Goal: Information Seeking & Learning: Learn about a topic

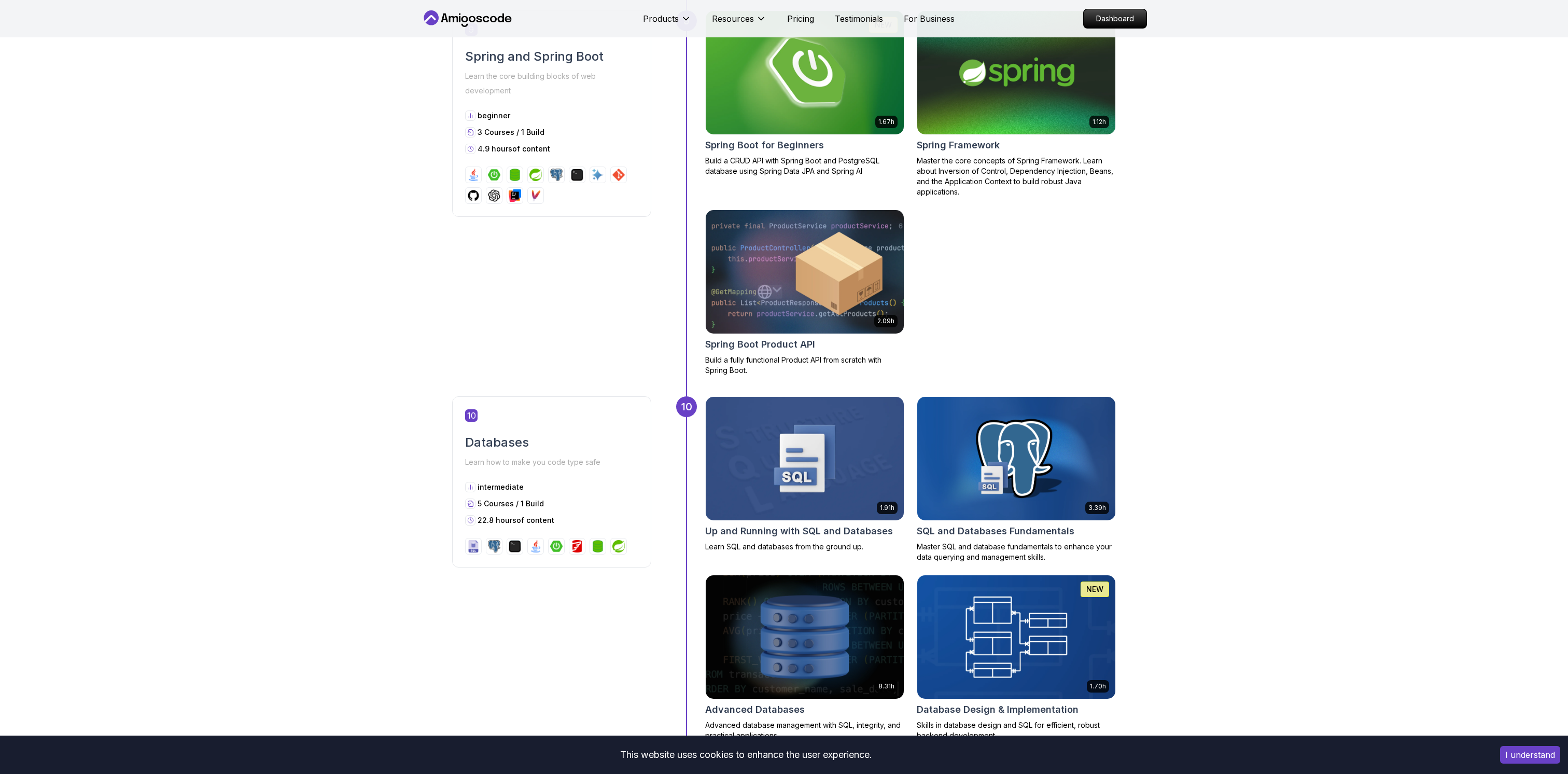
scroll to position [2225, 0]
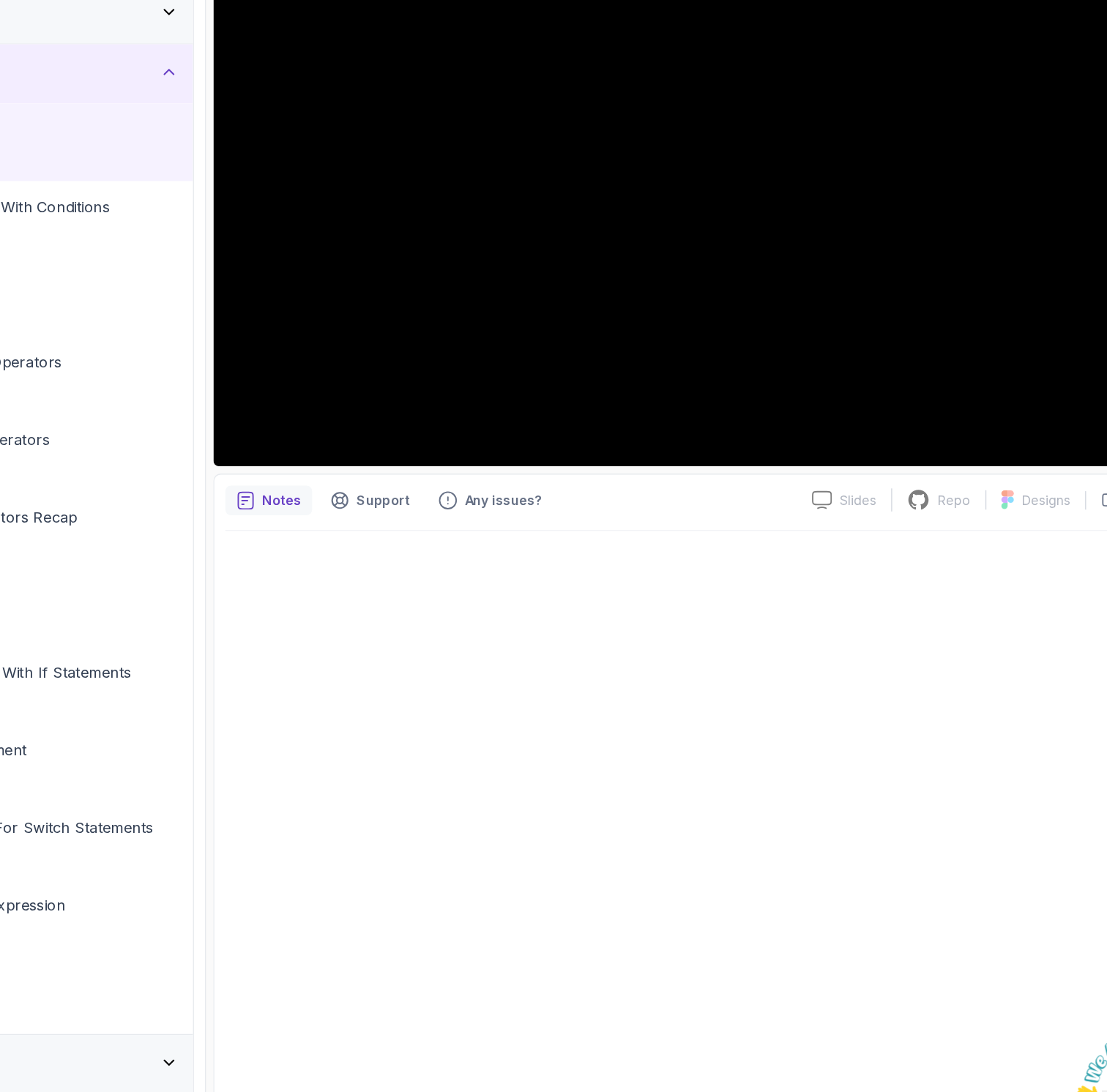
click at [803, 865] on div at bounding box center [721, 843] width 741 height 467
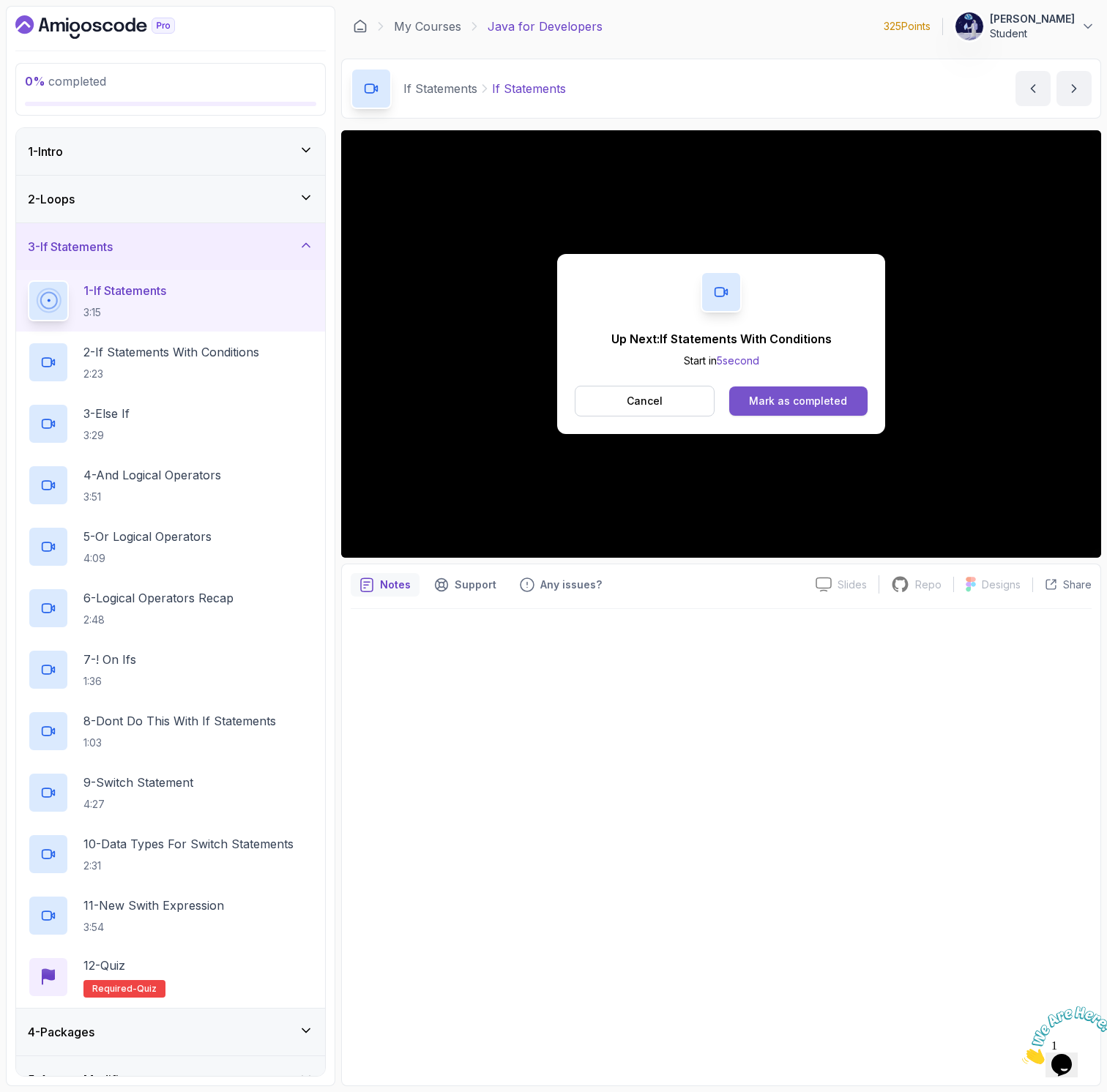
click at [782, 395] on div "Mark as completed" at bounding box center [798, 400] width 98 height 15
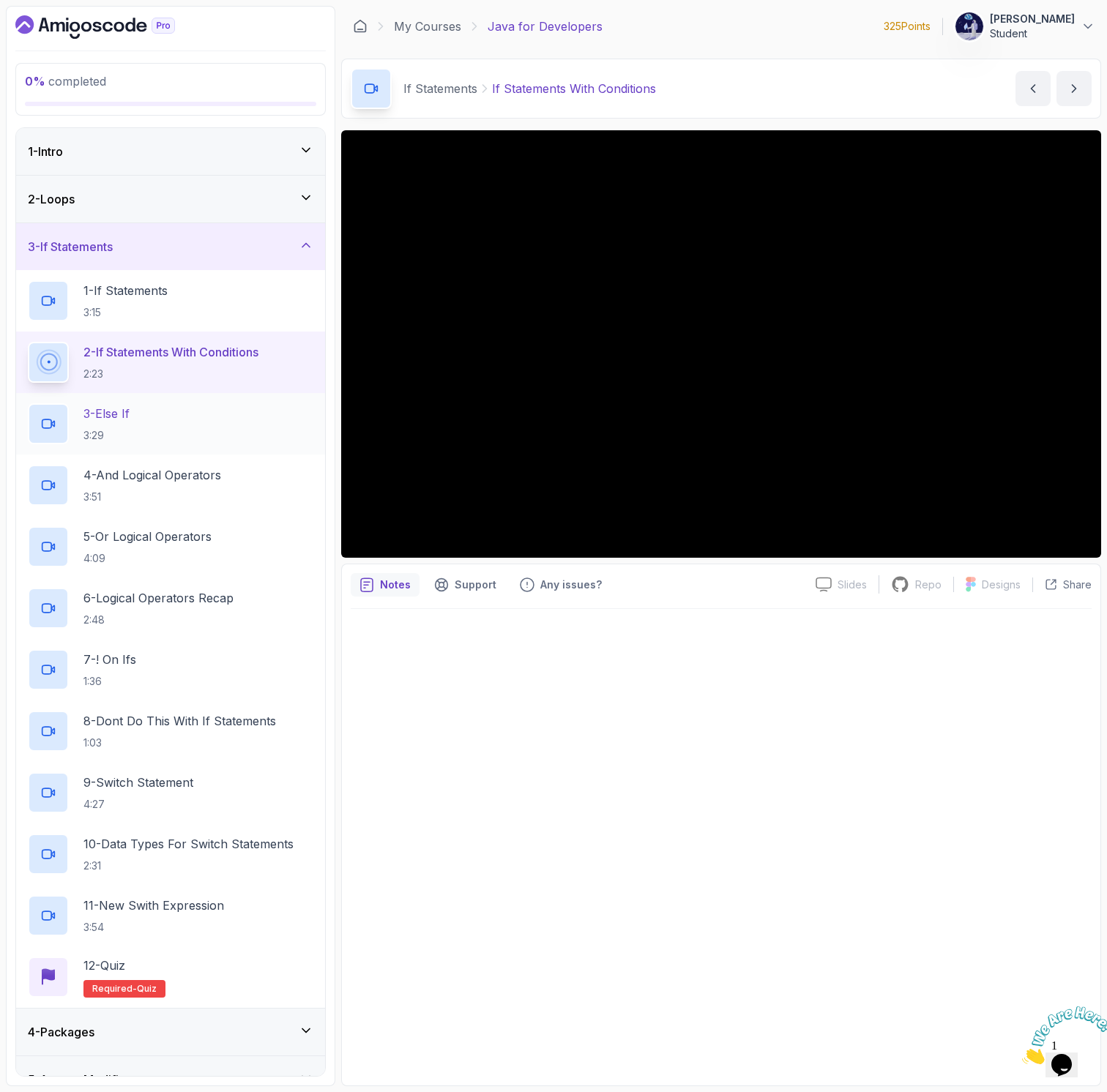
click at [169, 415] on div "3 - Else If 3:29" at bounding box center [170, 424] width 285 height 41
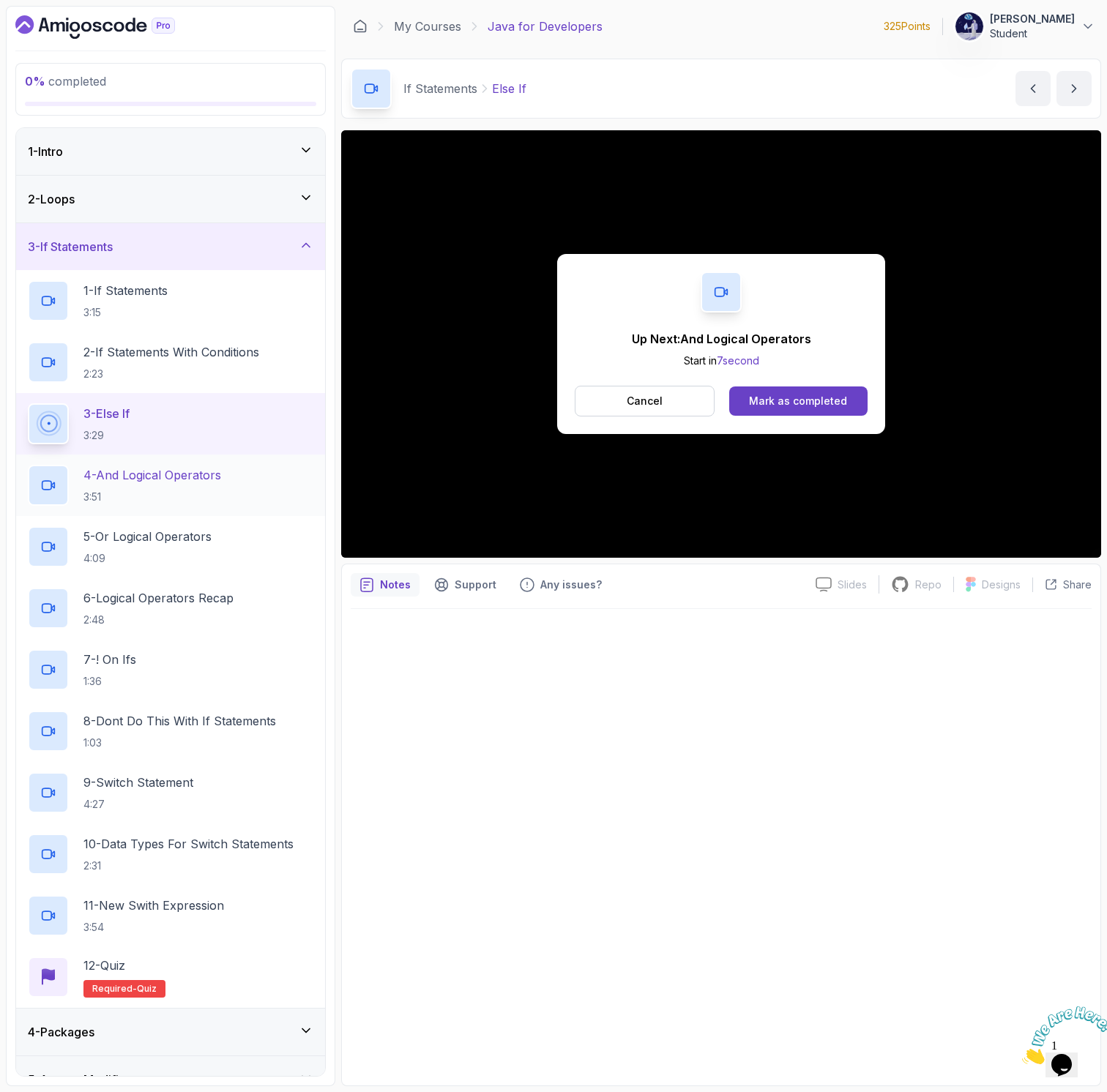
click at [217, 481] on p "4 - And Logical Operators" at bounding box center [152, 475] width 138 height 17
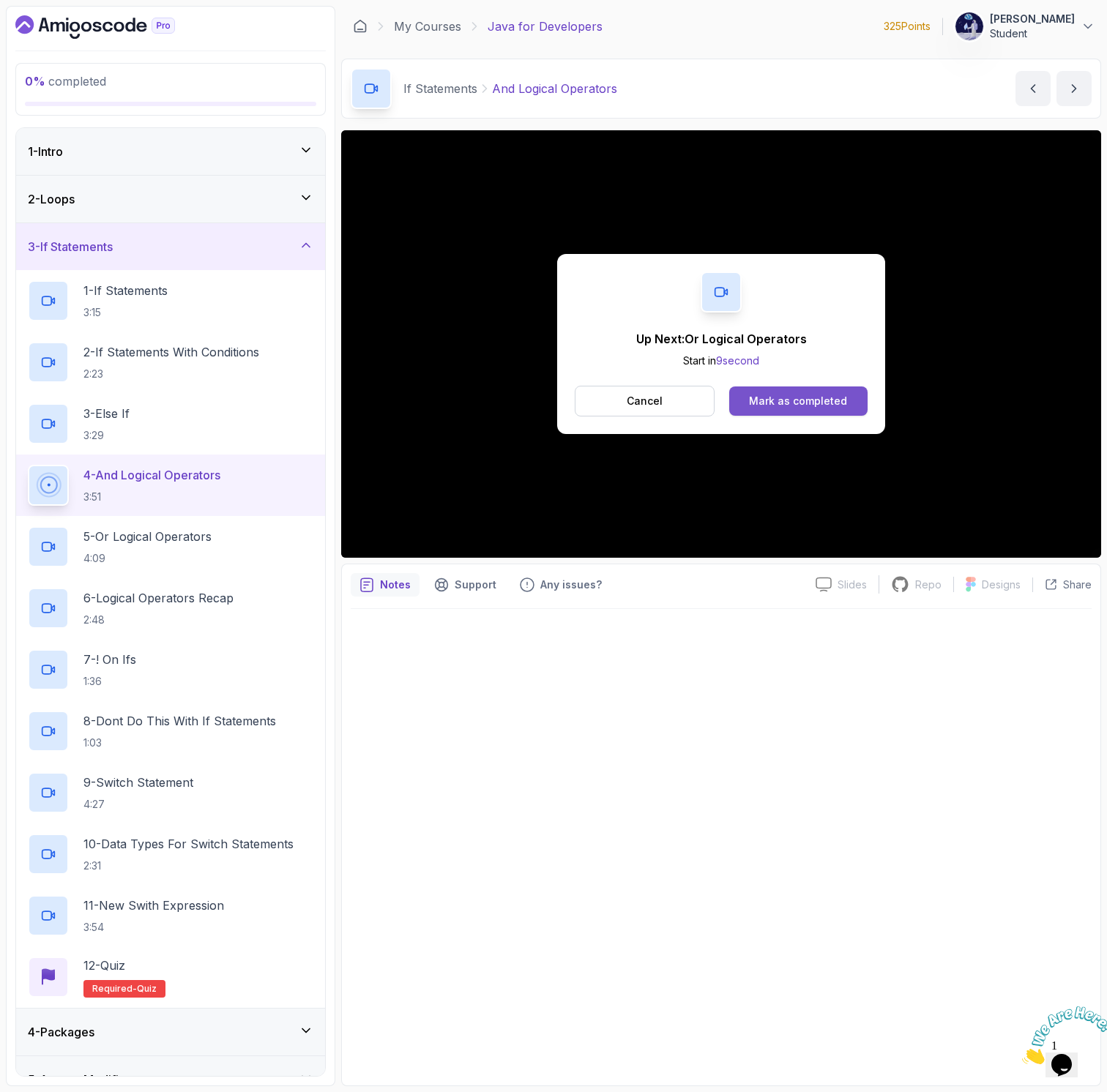
click at [761, 401] on div "Mark as completed" at bounding box center [798, 400] width 98 height 15
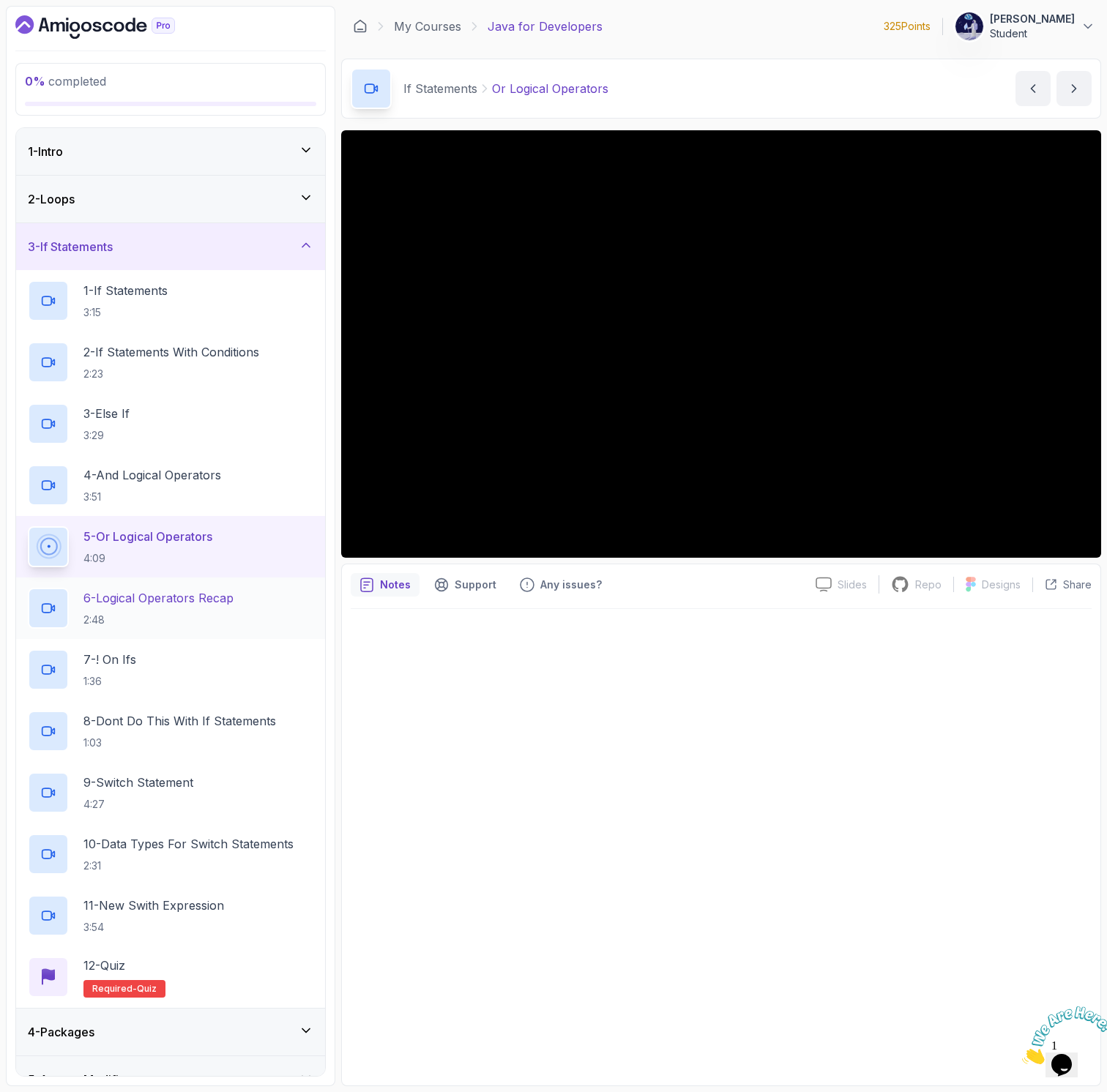
click at [191, 613] on p "2:48" at bounding box center [158, 619] width 150 height 15
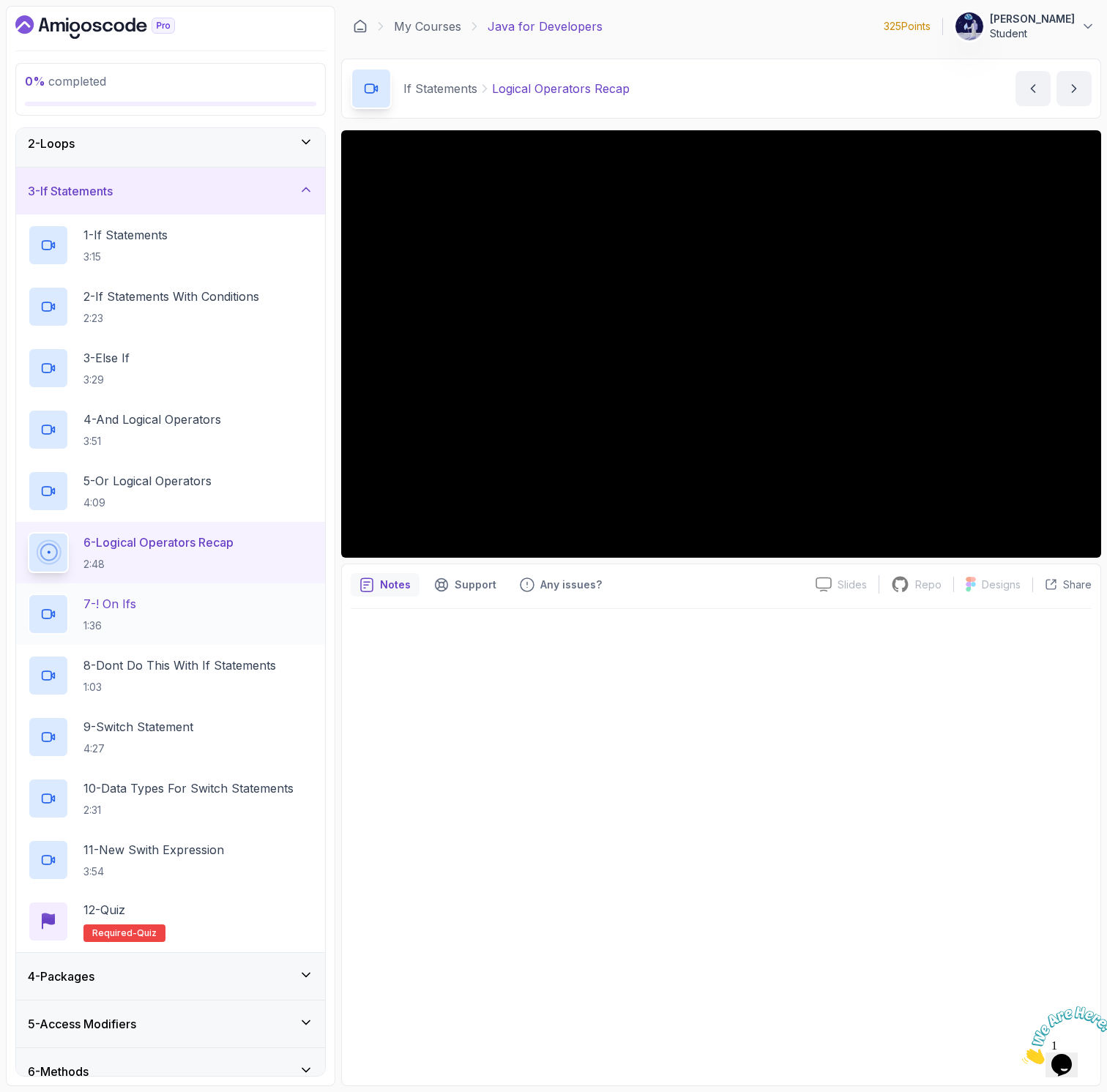
scroll to position [64, 0]
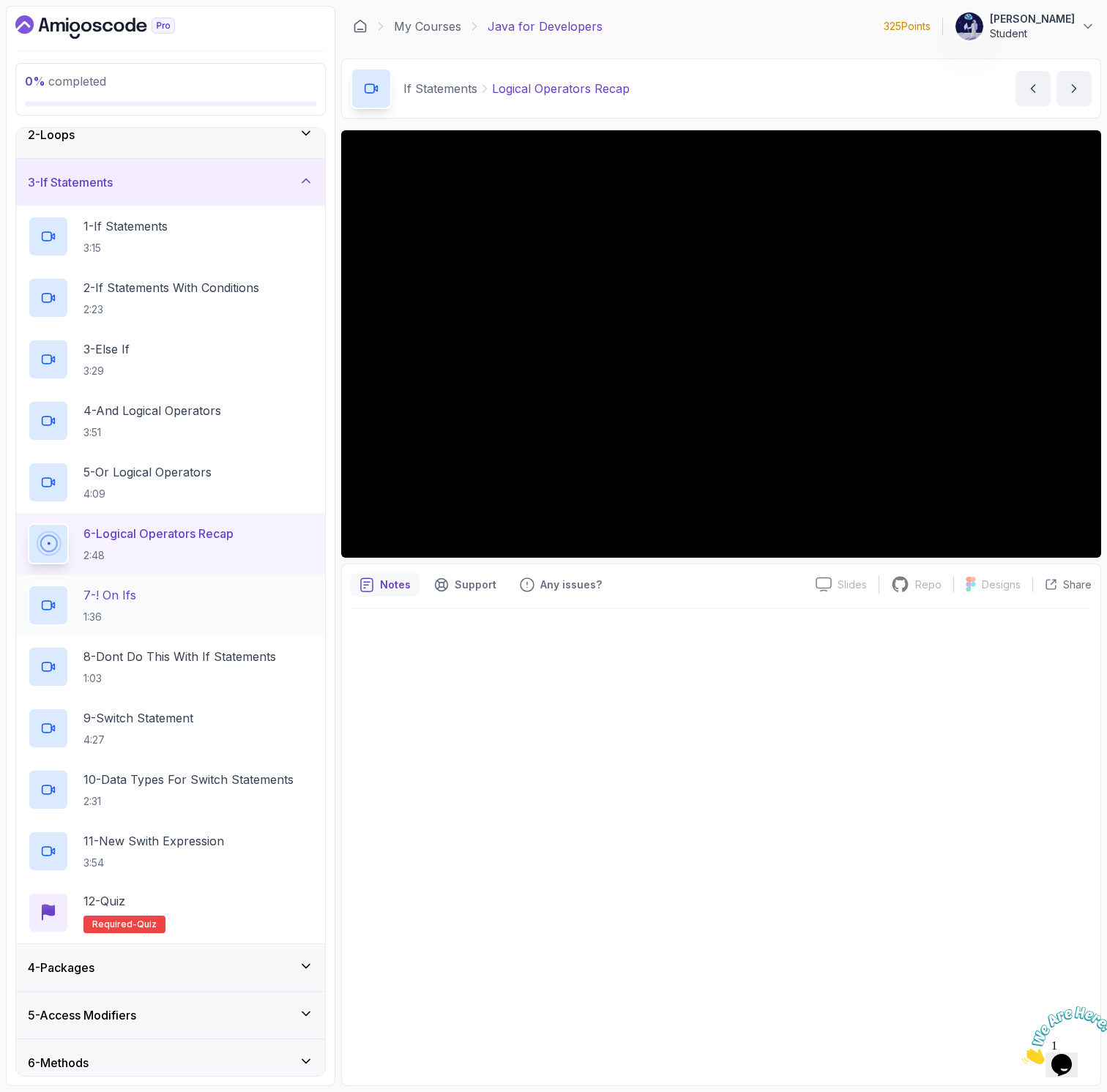
click at [193, 607] on div "7 - ! On Ifs 1:36" at bounding box center [170, 606] width 285 height 41
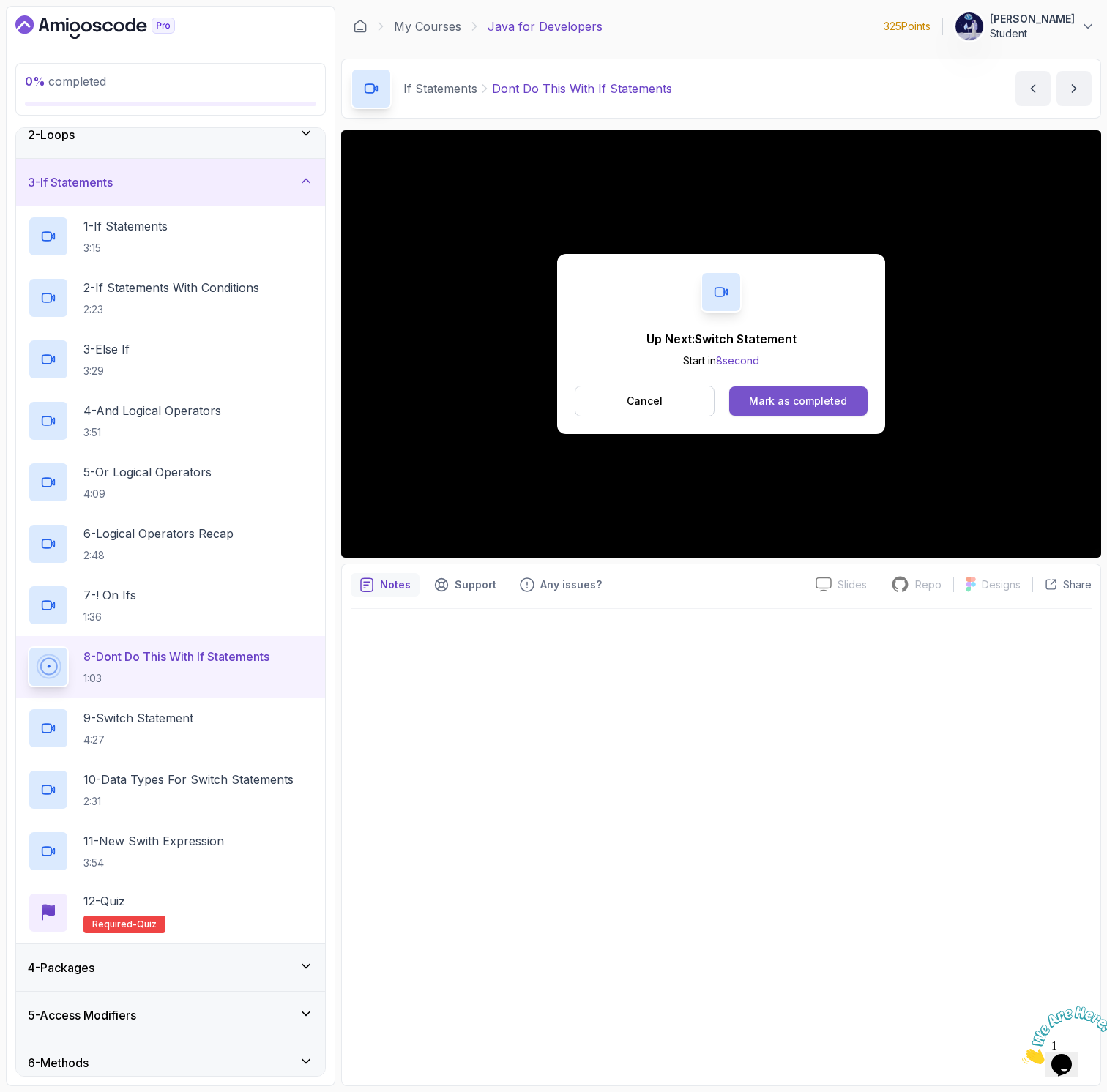
click at [808, 400] on div "Mark as completed" at bounding box center [798, 400] width 98 height 15
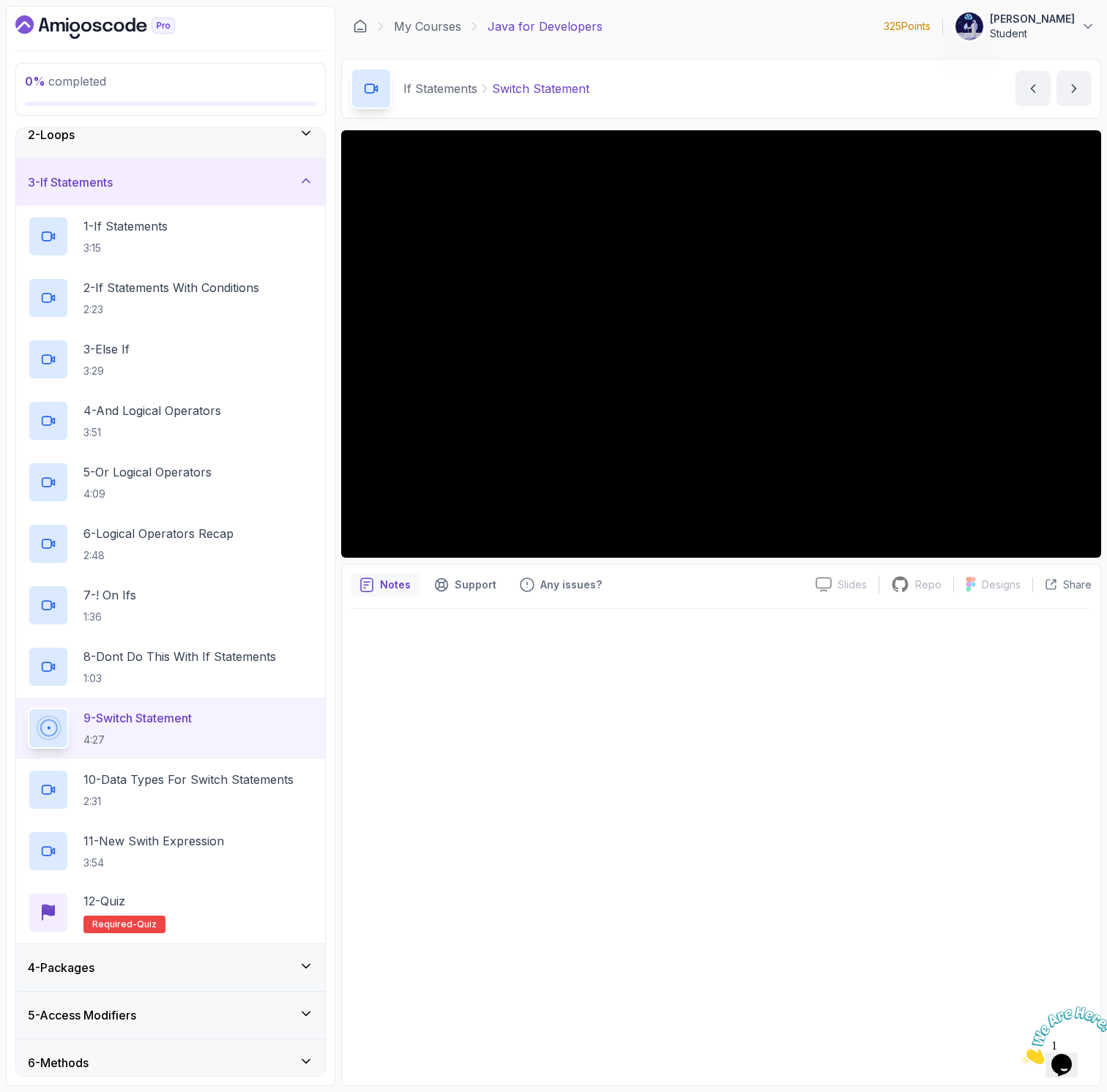
click at [484, 818] on div at bounding box center [721, 843] width 741 height 467
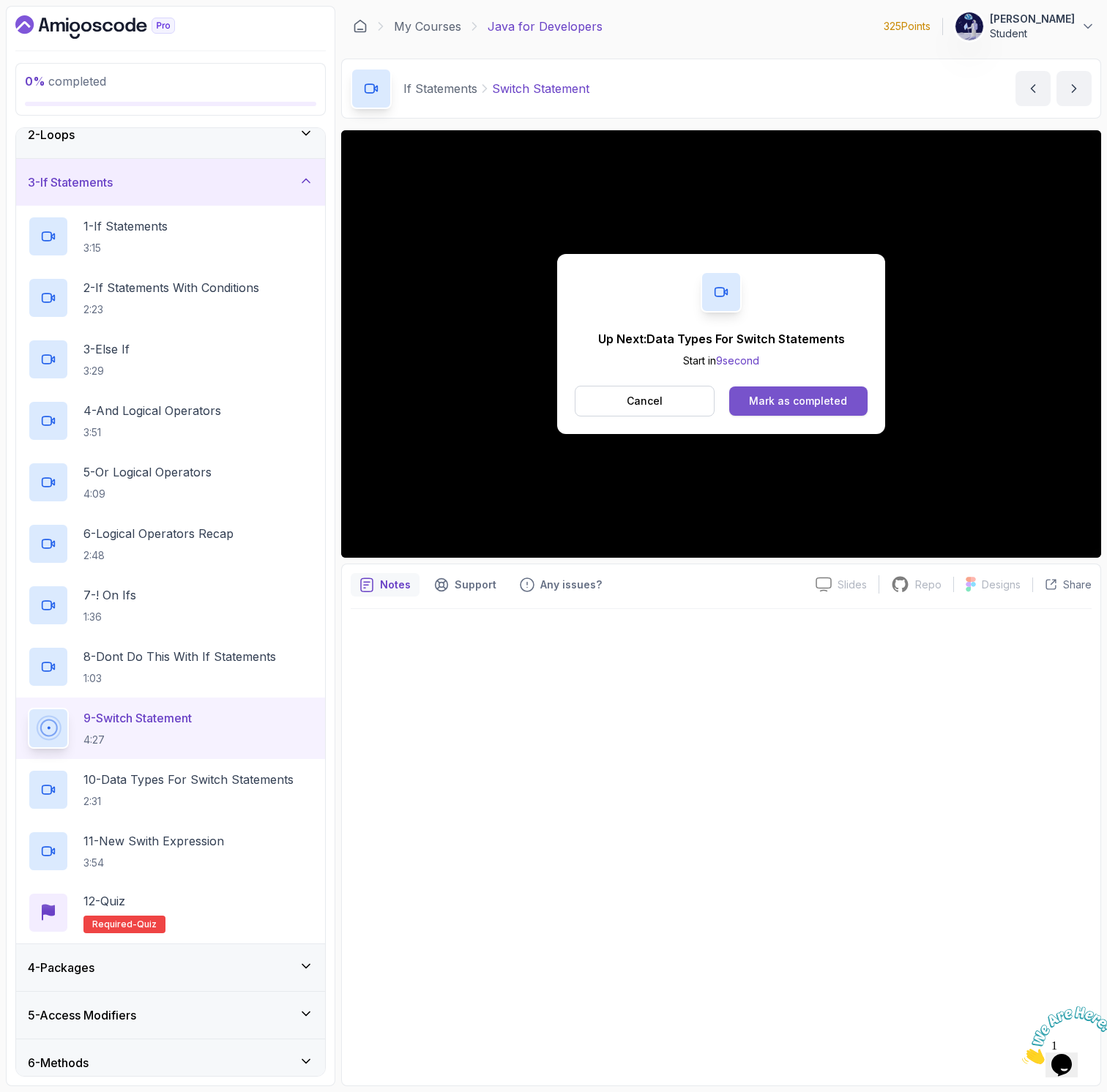
click at [749, 408] on button "Mark as completed" at bounding box center [798, 401] width 138 height 29
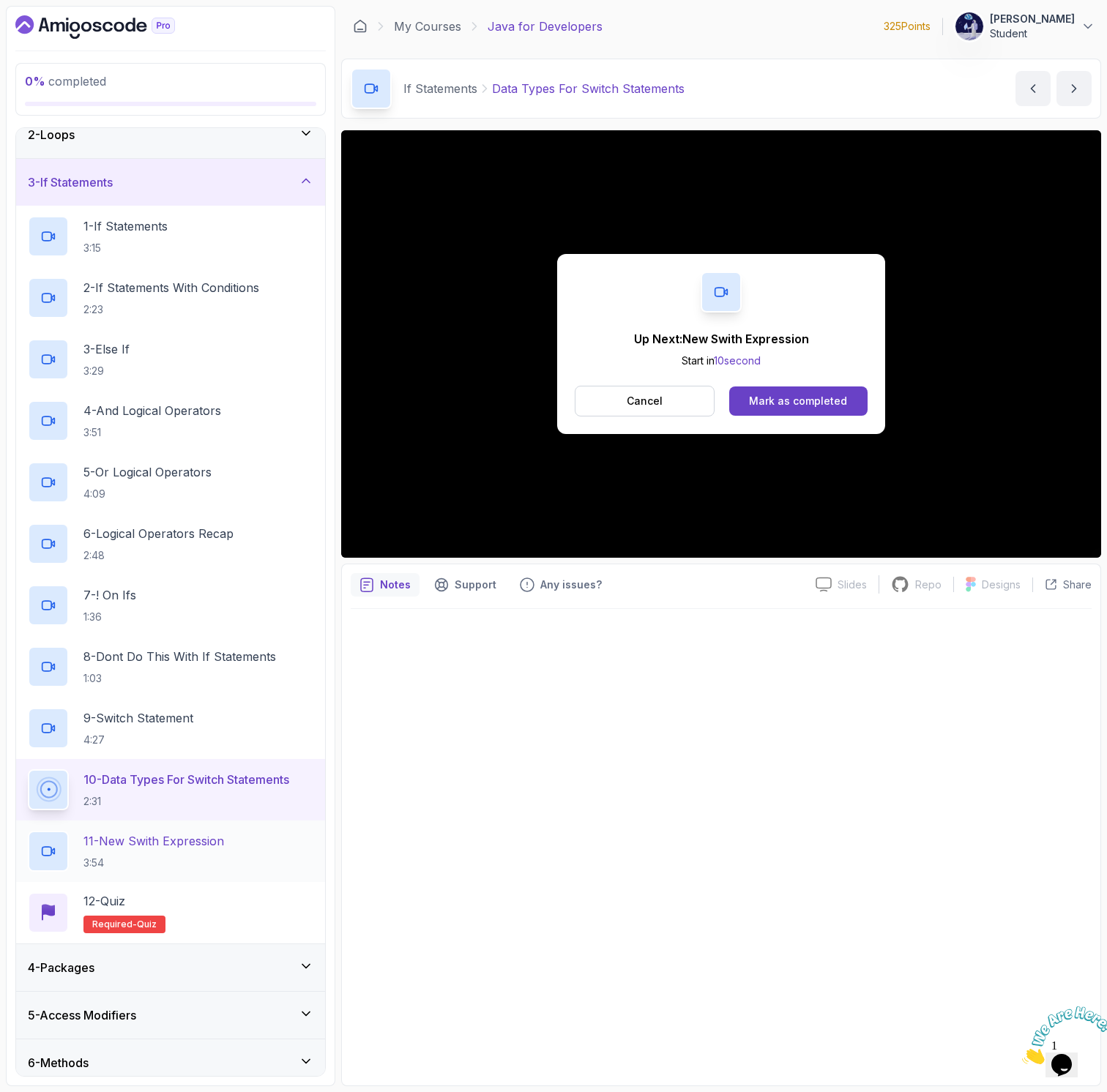
click at [158, 842] on p "11 - New Swith Expression" at bounding box center [154, 841] width 141 height 17
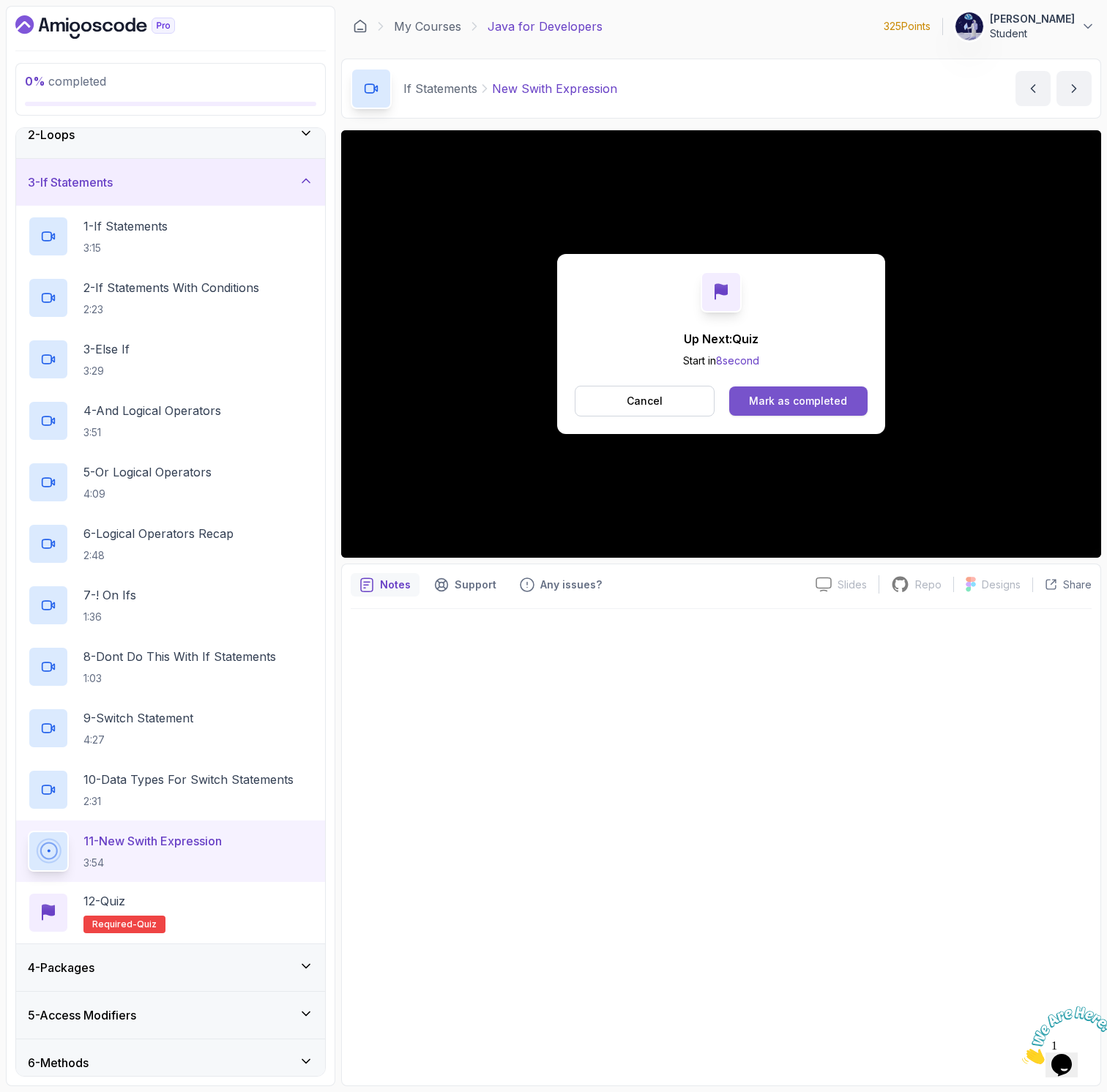
click at [841, 394] on div "Mark as completed" at bounding box center [798, 400] width 98 height 15
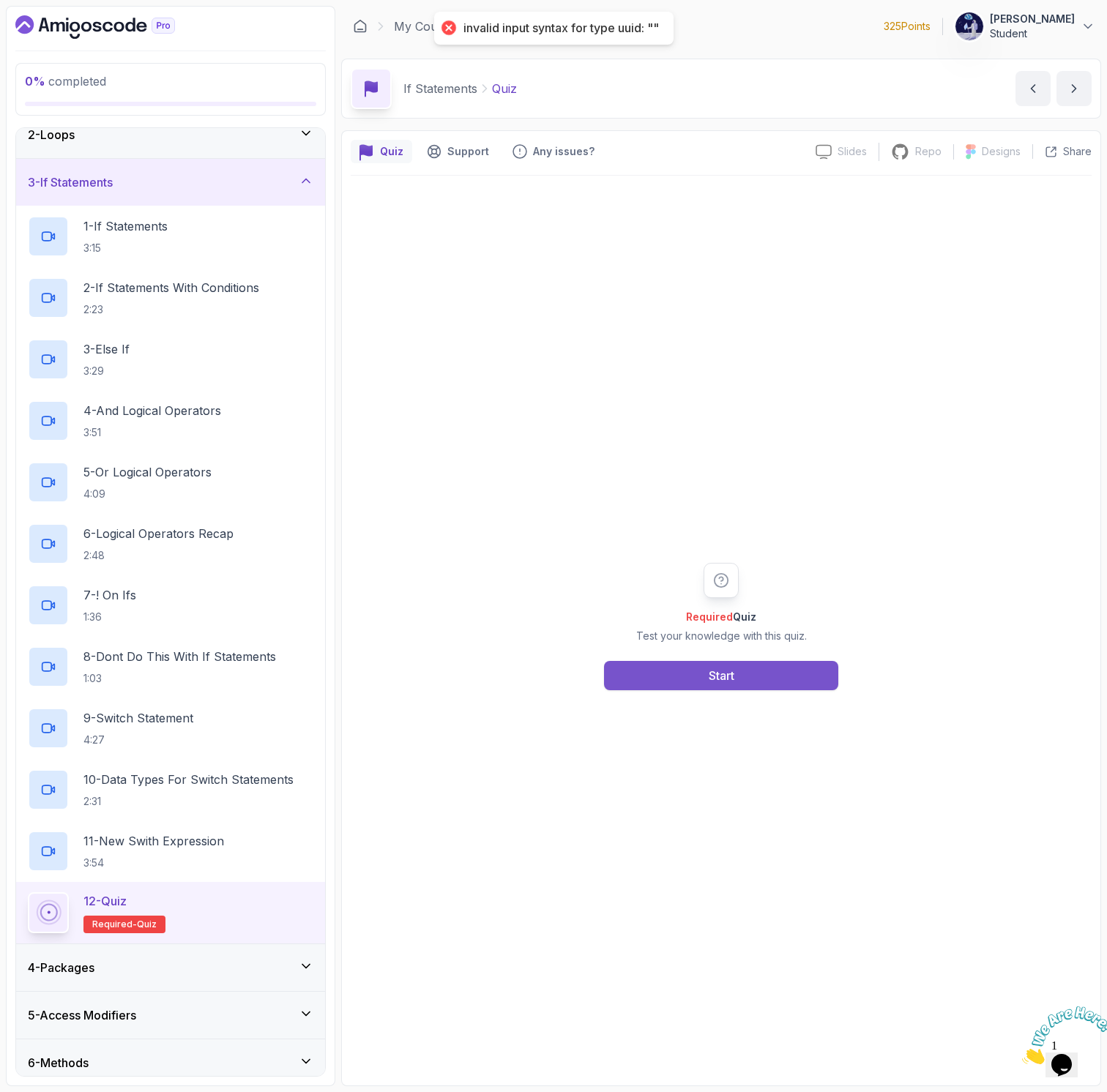
click at [677, 680] on button "Start" at bounding box center [721, 675] width 235 height 29
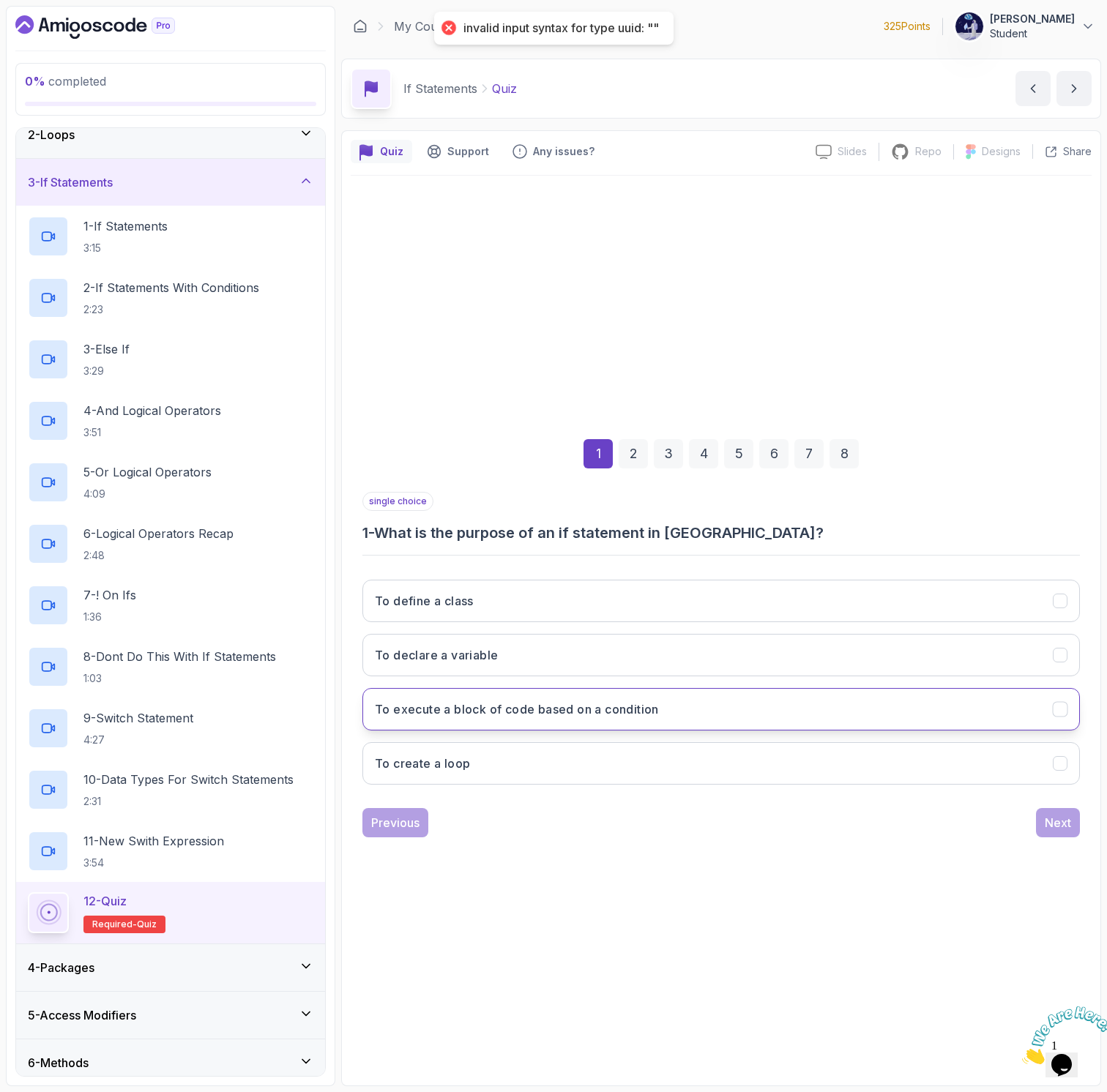
click at [481, 696] on button "To execute a block of code based on a condition" at bounding box center [721, 709] width 718 height 42
click at [1050, 824] on div "Next" at bounding box center [1058, 822] width 27 height 17
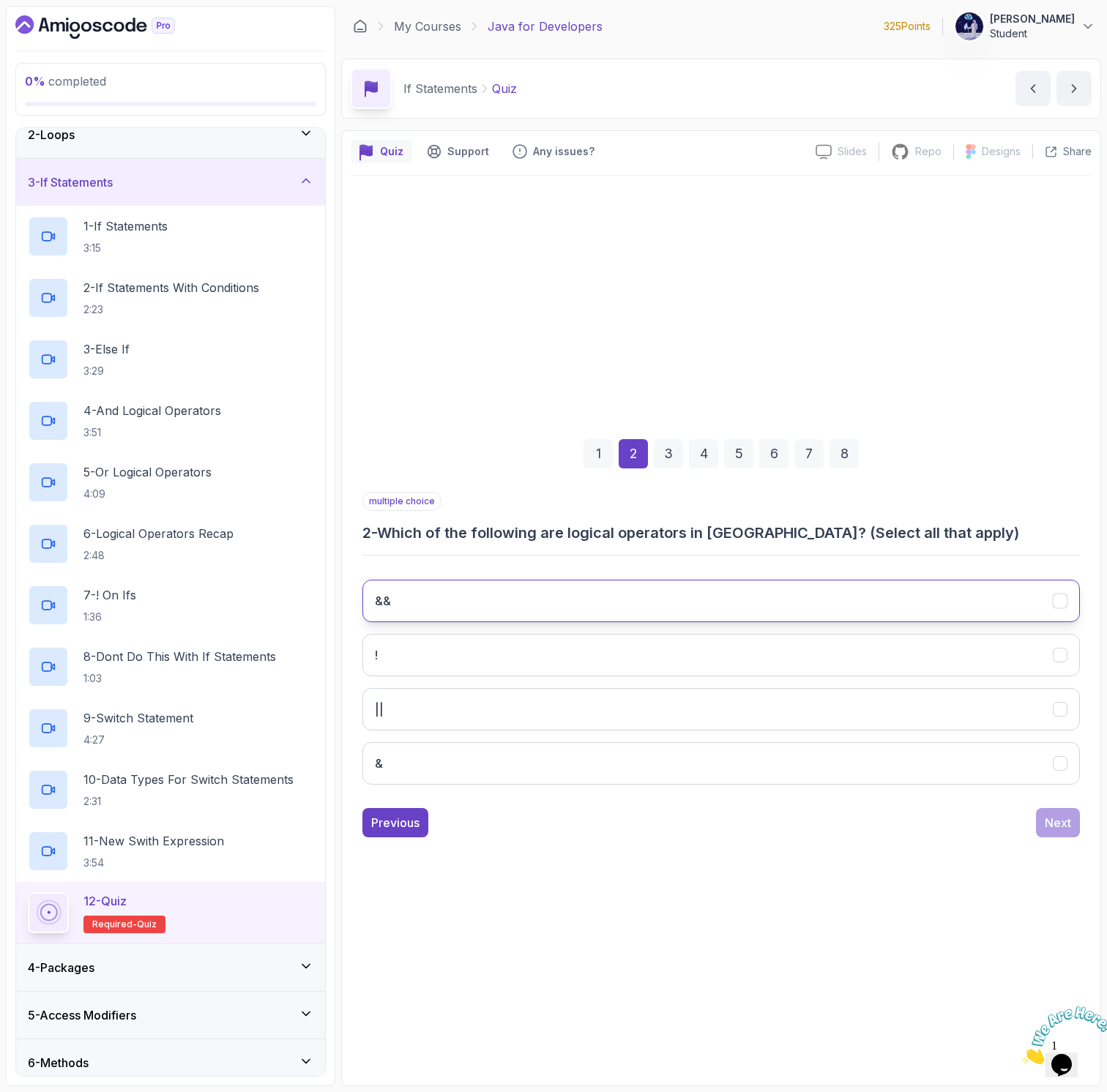
click at [554, 602] on button "&&" at bounding box center [721, 601] width 718 height 42
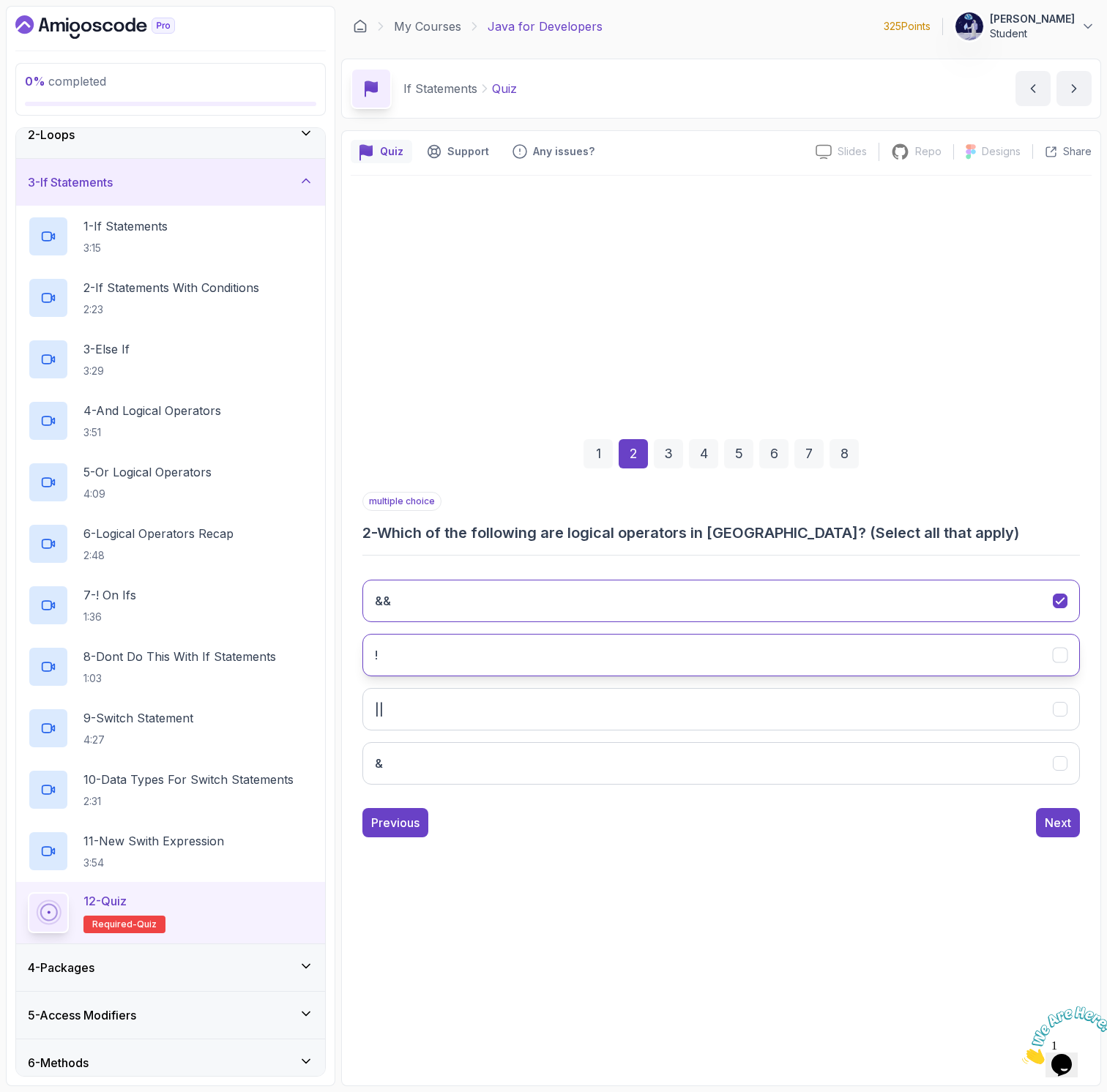
click at [546, 668] on button "!" at bounding box center [721, 655] width 718 height 42
click at [541, 732] on div "&& ! || &" at bounding box center [721, 682] width 718 height 229
click at [540, 707] on button "||" at bounding box center [721, 709] width 718 height 42
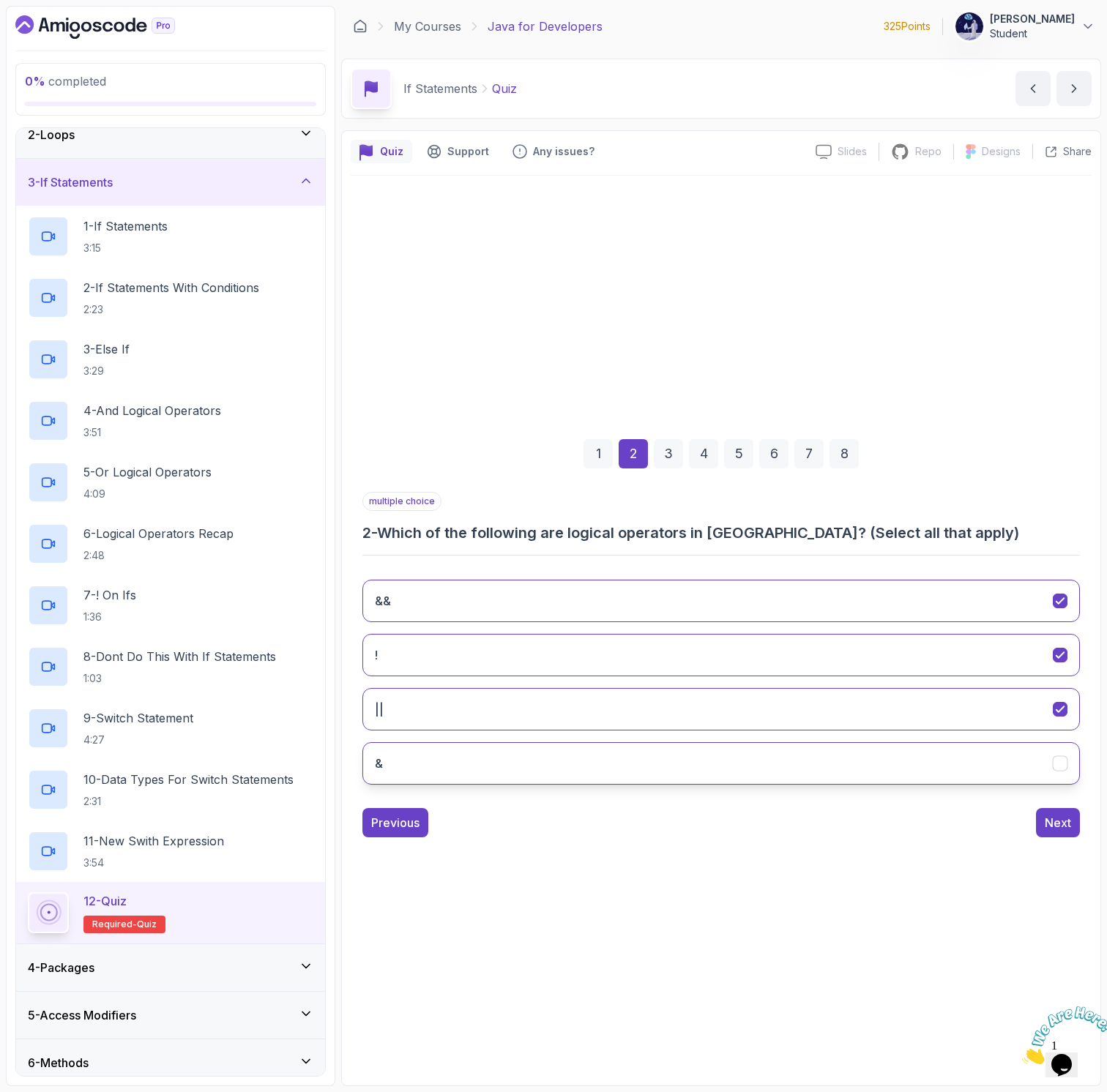
click at [523, 759] on button "&" at bounding box center [721, 763] width 718 height 42
click at [941, 766] on button "&" at bounding box center [721, 763] width 718 height 42
click at [1061, 827] on div "Next" at bounding box center [1058, 822] width 27 height 17
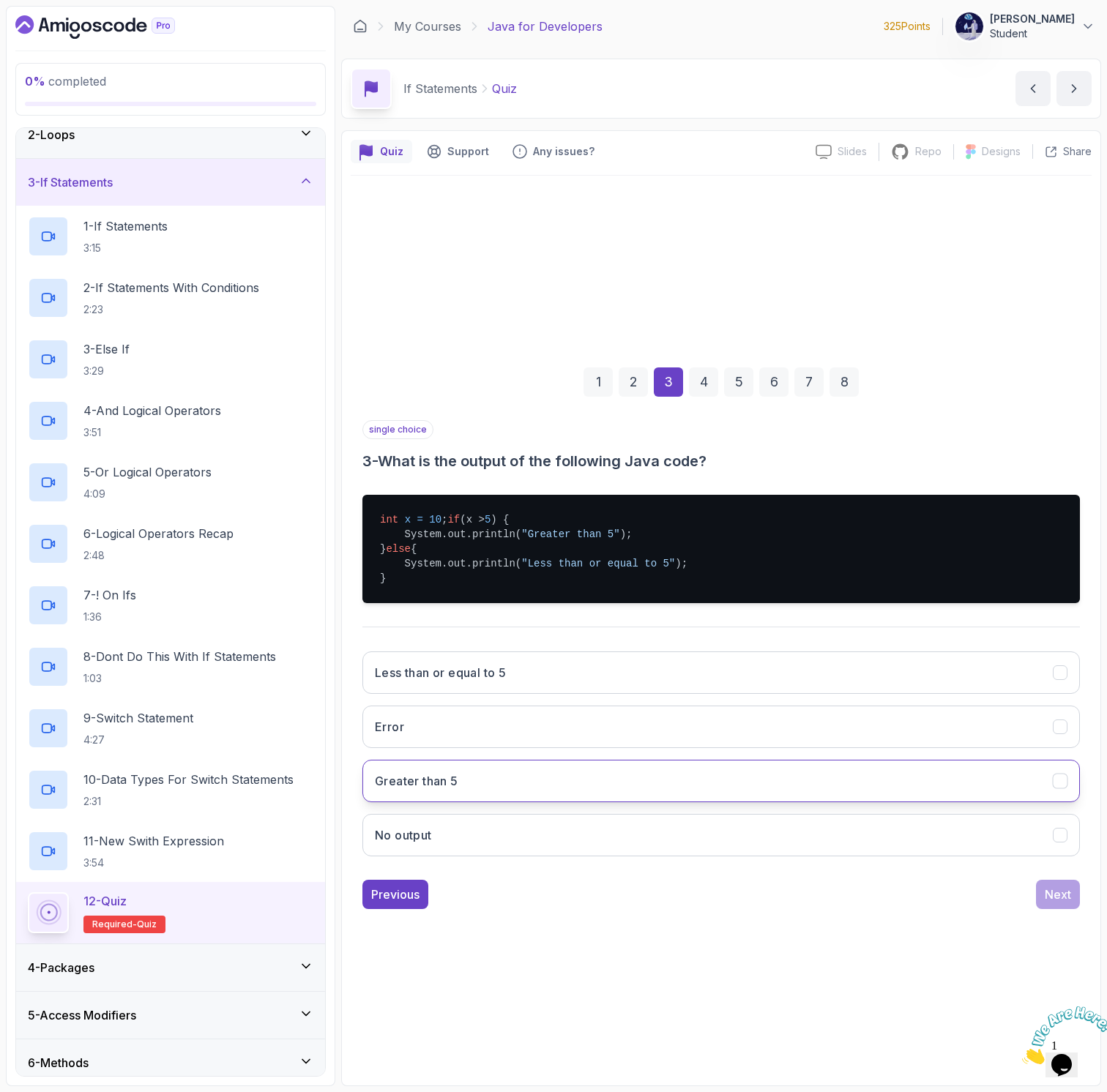
click at [465, 786] on button "Greater than 5" at bounding box center [721, 780] width 718 height 42
click at [1063, 897] on div "Next" at bounding box center [1058, 894] width 27 height 17
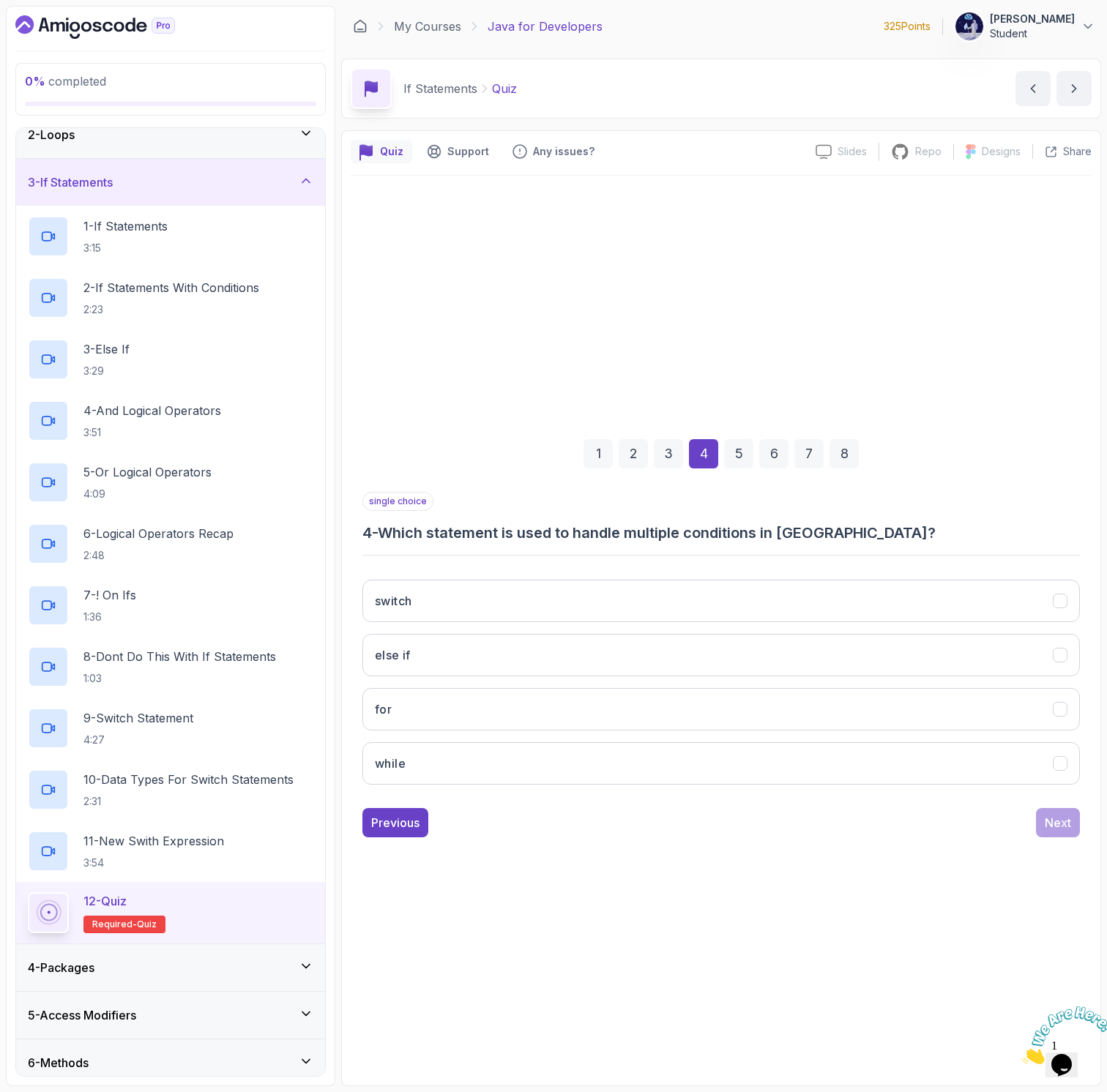
click at [666, 460] on div "3" at bounding box center [669, 454] width 29 height 29
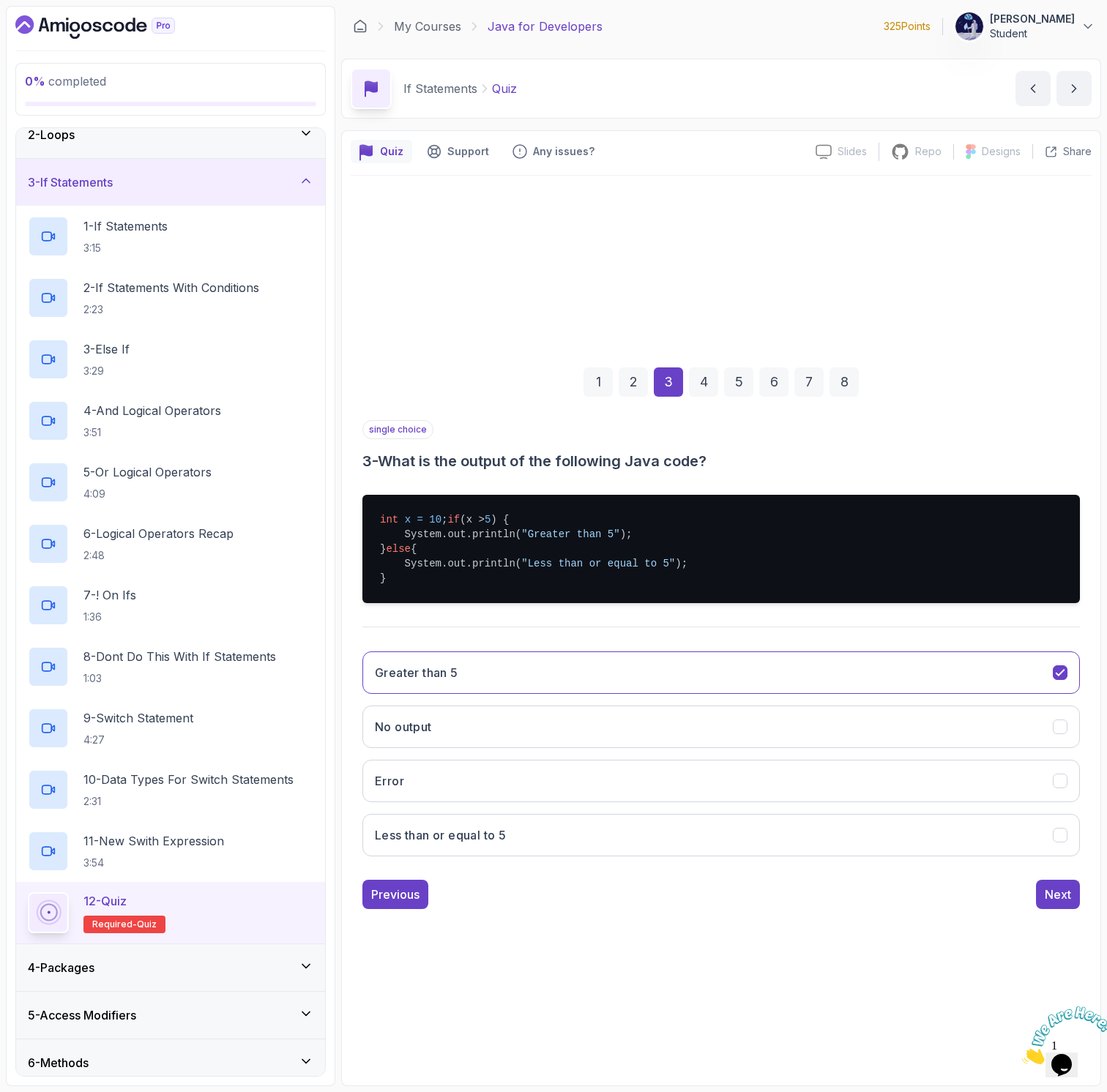
click at [700, 453] on h3 "3 - What is the output of the following Java code?" at bounding box center [721, 461] width 718 height 21
click at [703, 379] on div "4" at bounding box center [704, 382] width 29 height 29
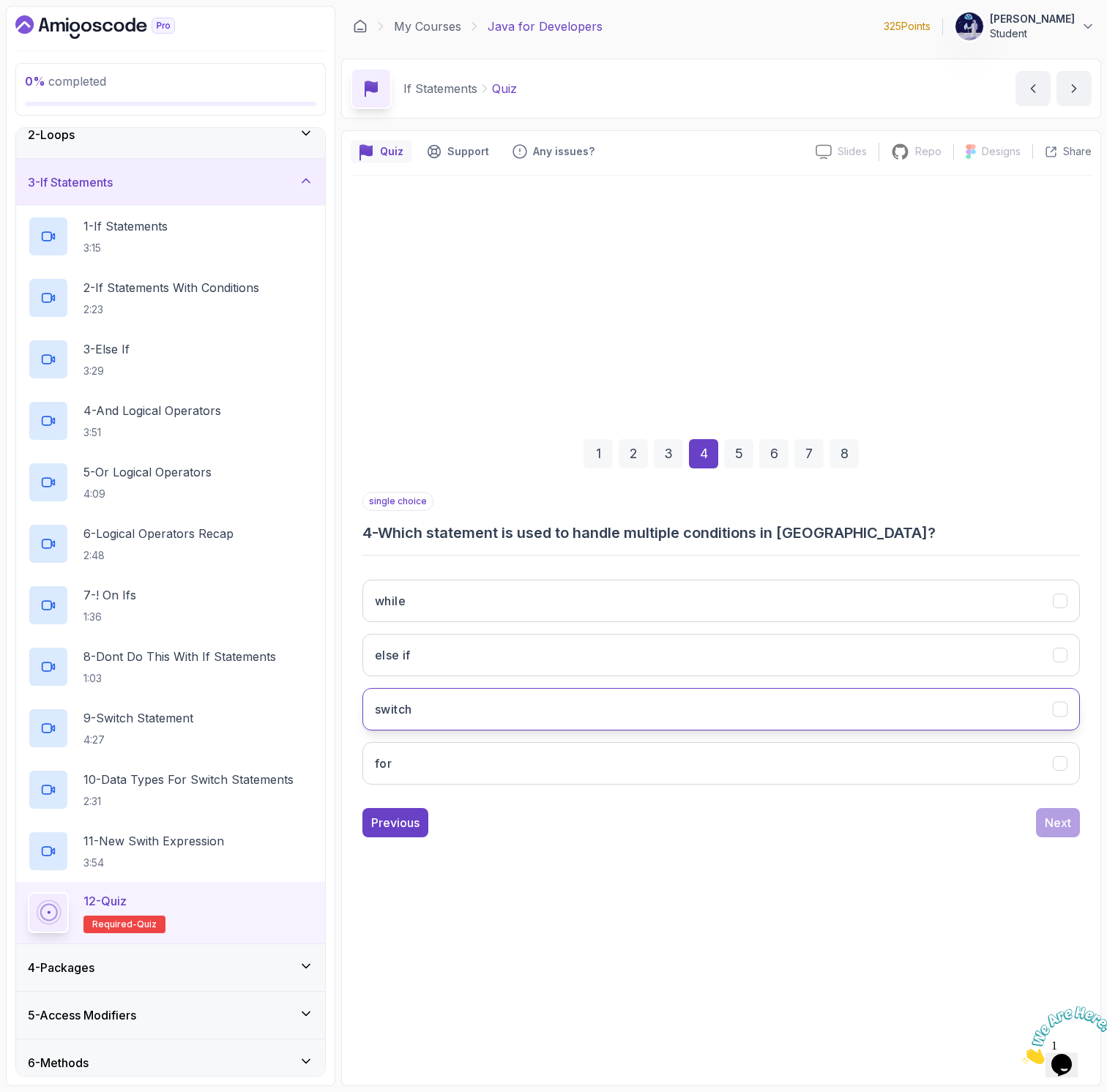
click at [443, 690] on button "switch" at bounding box center [721, 709] width 718 height 42
click at [1060, 822] on div "Next" at bounding box center [1058, 822] width 27 height 17
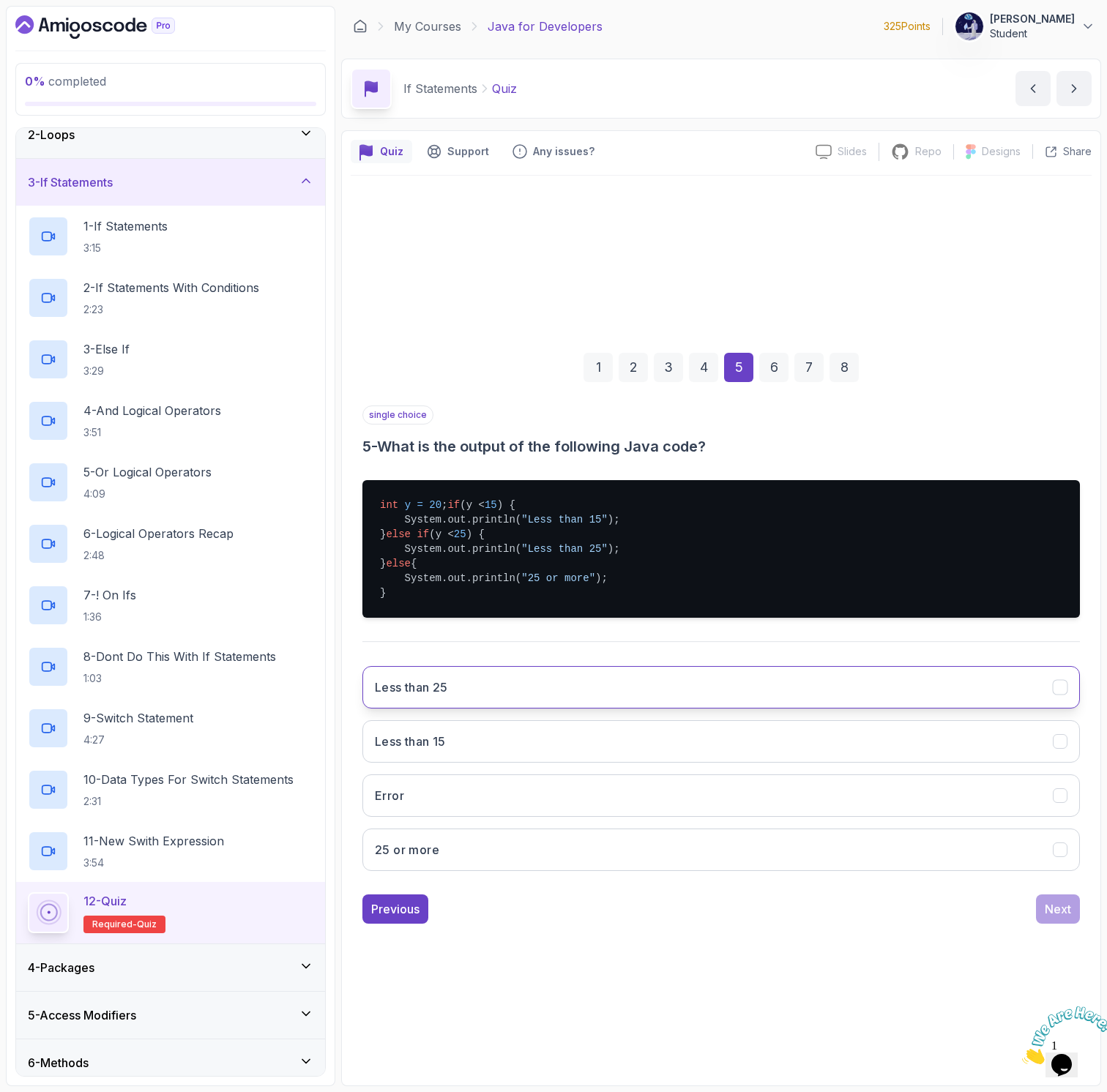
click at [571, 693] on button "Less than 25" at bounding box center [721, 686] width 718 height 42
click at [1061, 912] on div "Next" at bounding box center [1058, 909] width 27 height 17
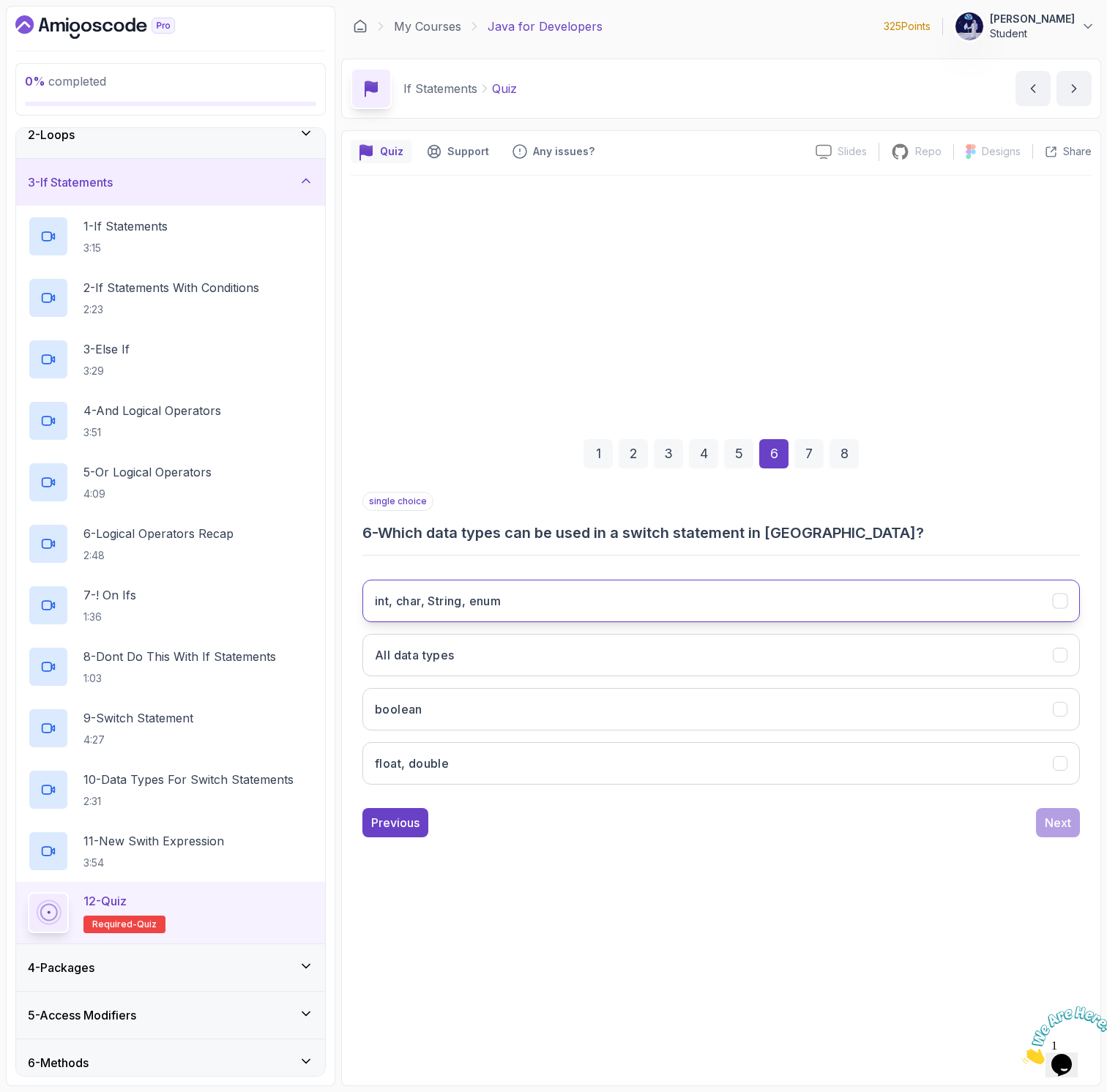
click at [638, 603] on button "int, char, String, enum" at bounding box center [721, 601] width 718 height 42
click at [1068, 822] on div "Next" at bounding box center [1058, 822] width 27 height 17
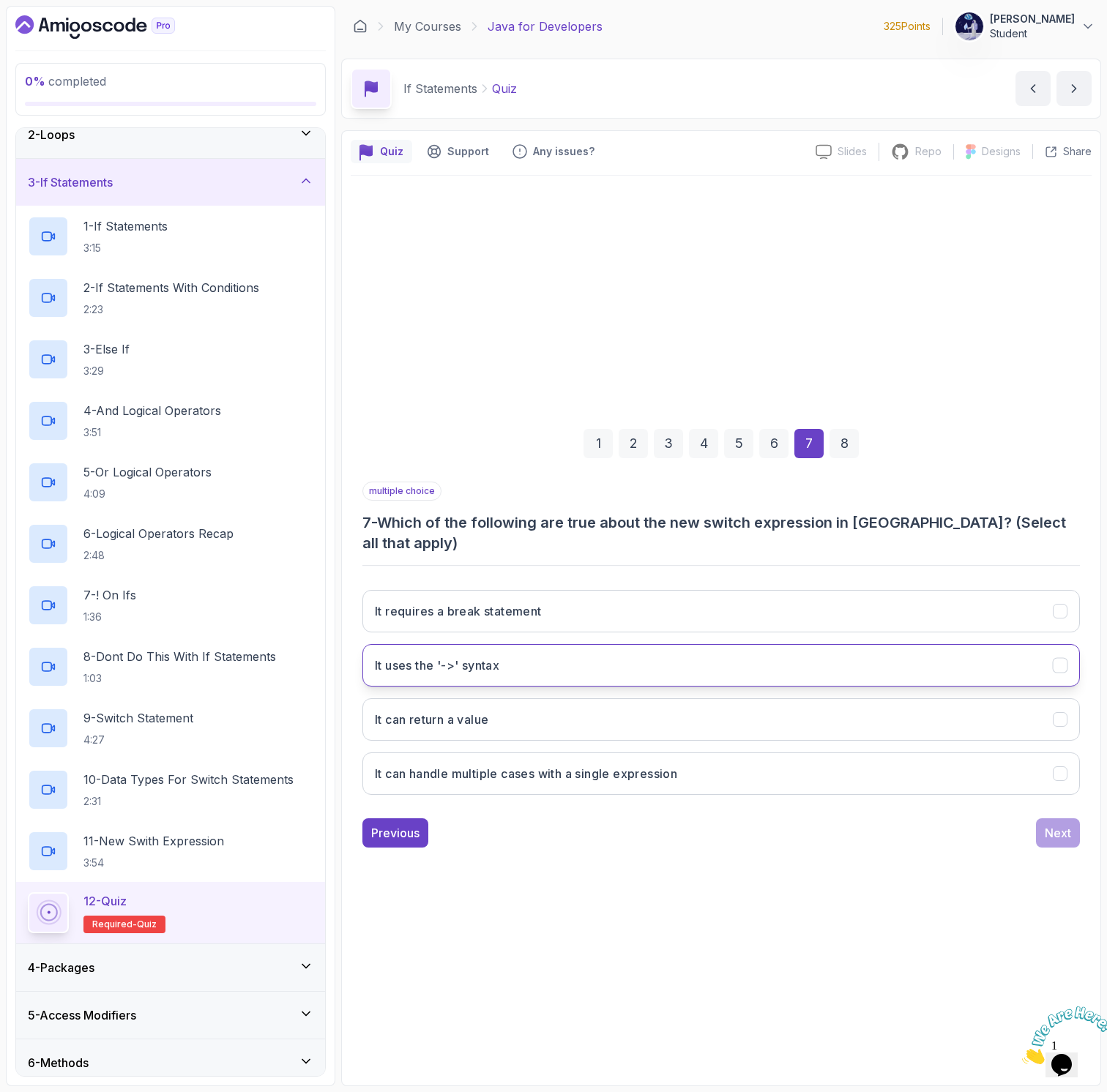
click at [678, 644] on button "It uses the '->' syntax" at bounding box center [721, 665] width 718 height 42
click at [471, 773] on button "It can handle multiple cases with a single expression" at bounding box center [721, 773] width 718 height 42
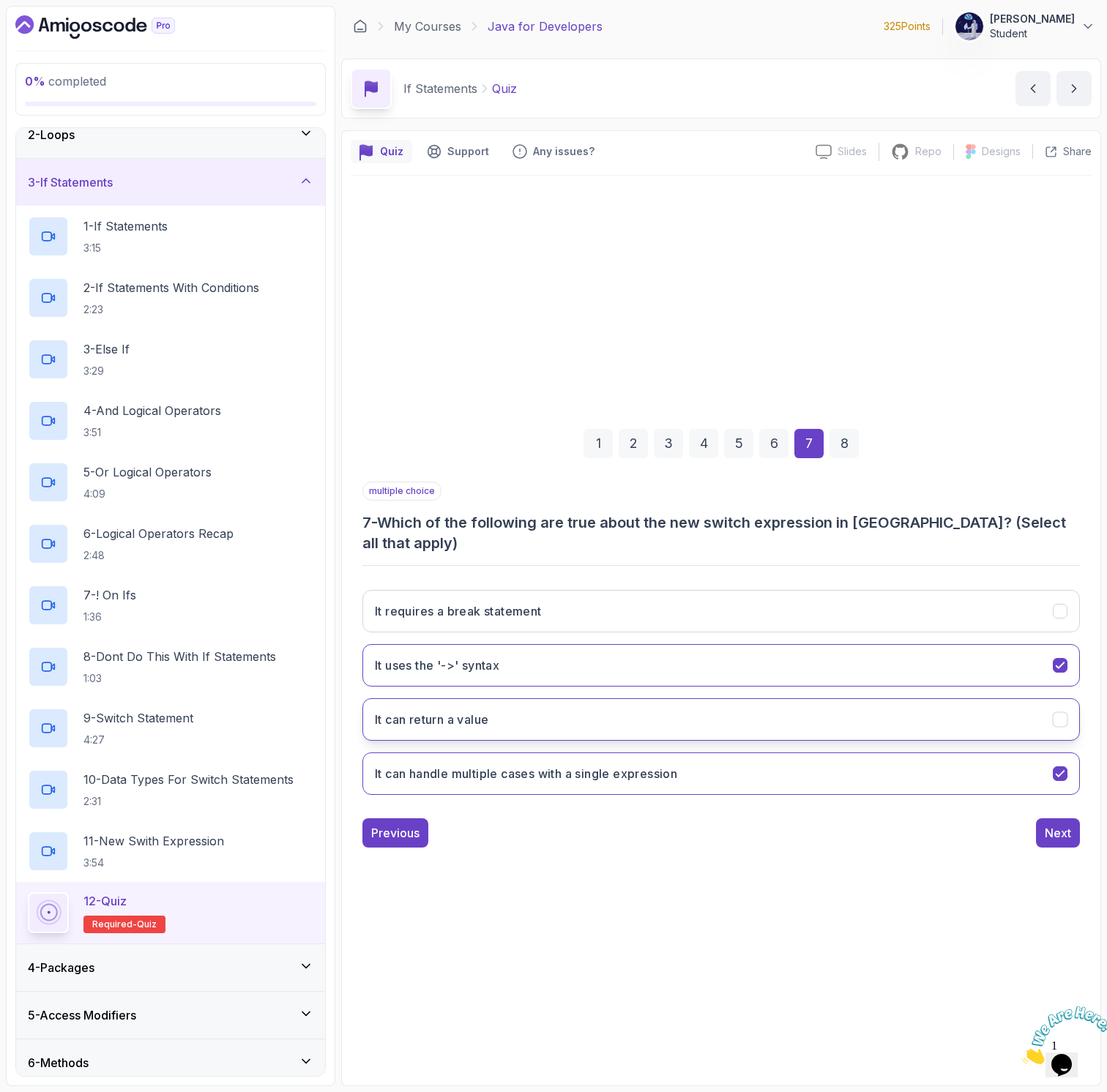
click at [479, 711] on h3 "It can return a value" at bounding box center [431, 719] width 113 height 17
click at [492, 700] on button "It can return a value" at bounding box center [721, 719] width 718 height 42
click at [1058, 824] on div "Next" at bounding box center [1058, 833] width 27 height 17
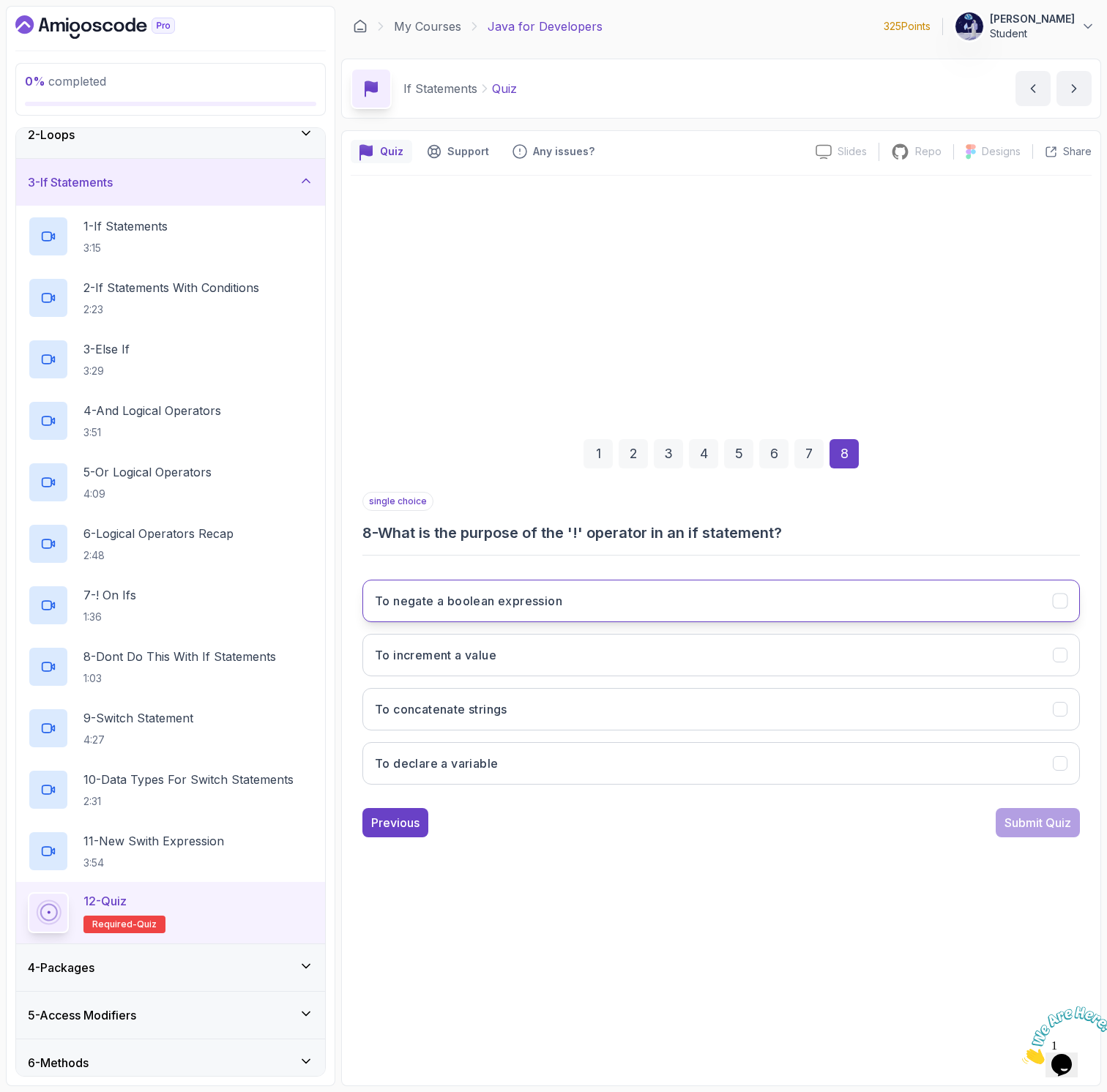
click at [594, 594] on button "To negate a boolean expression" at bounding box center [721, 601] width 718 height 42
click at [1031, 818] on div "Submit Quiz" at bounding box center [1038, 822] width 67 height 17
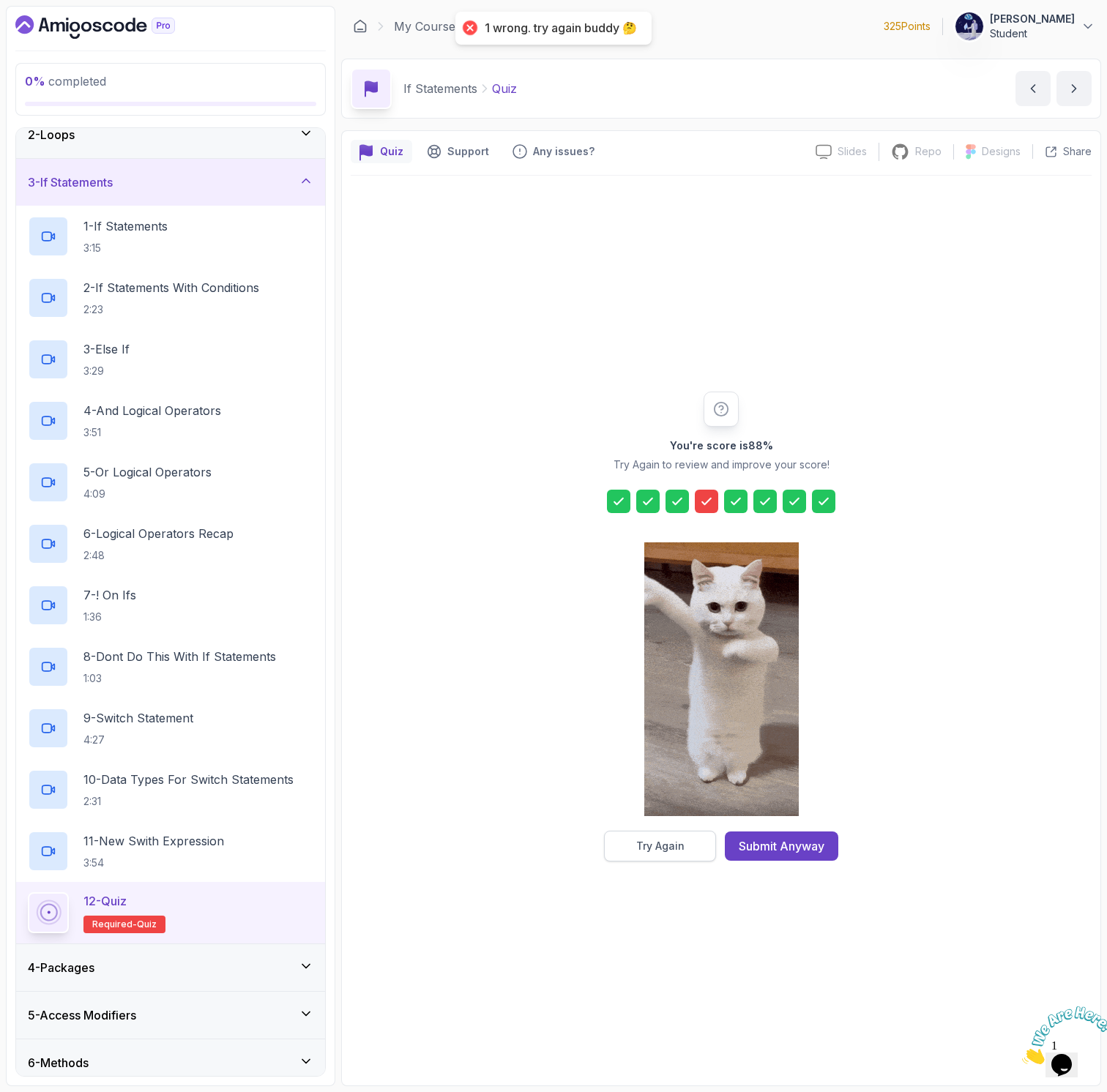
click at [700, 847] on button "Try Again" at bounding box center [660, 846] width 112 height 31
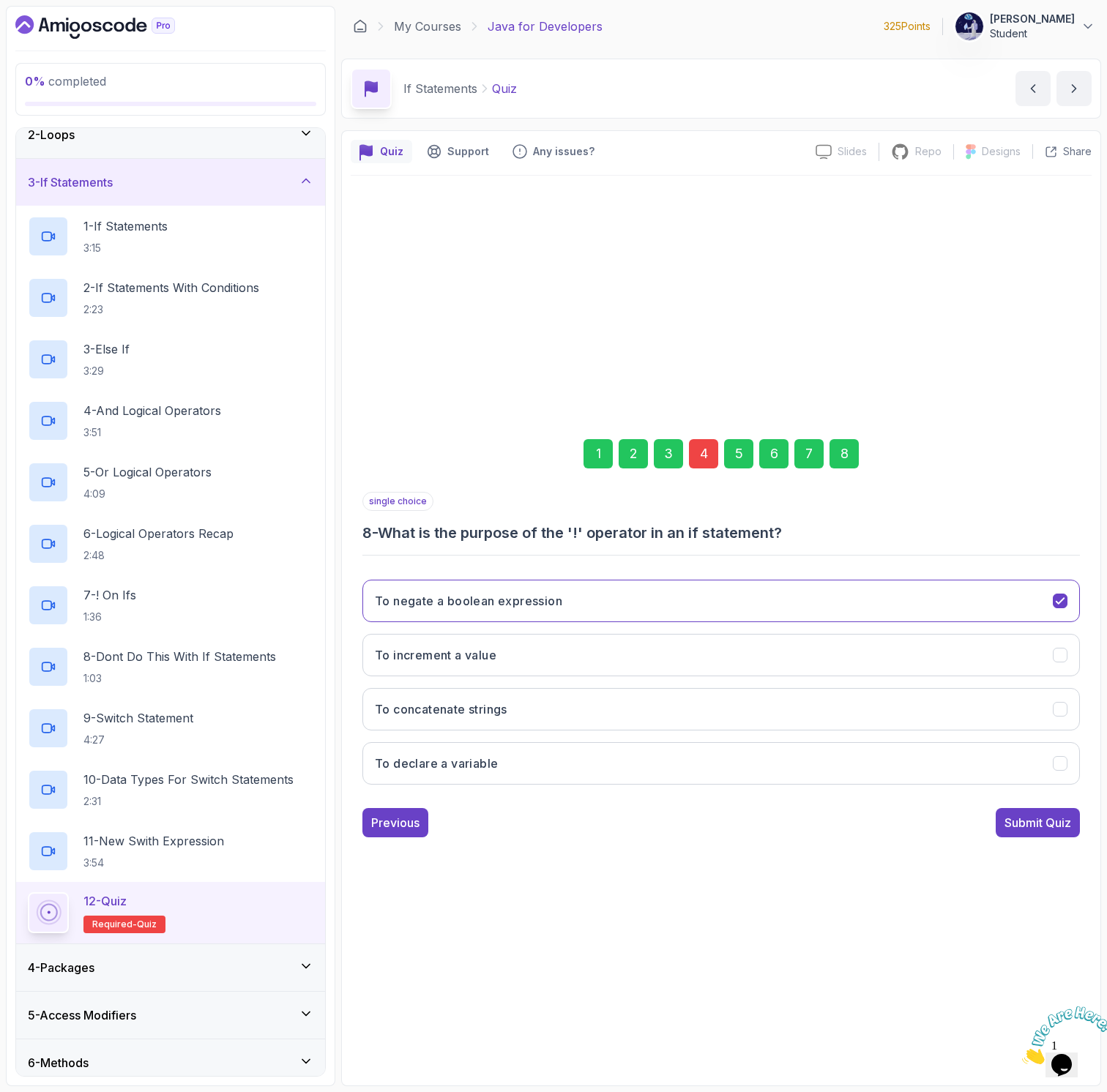
click at [800, 450] on div "7" at bounding box center [809, 454] width 29 height 29
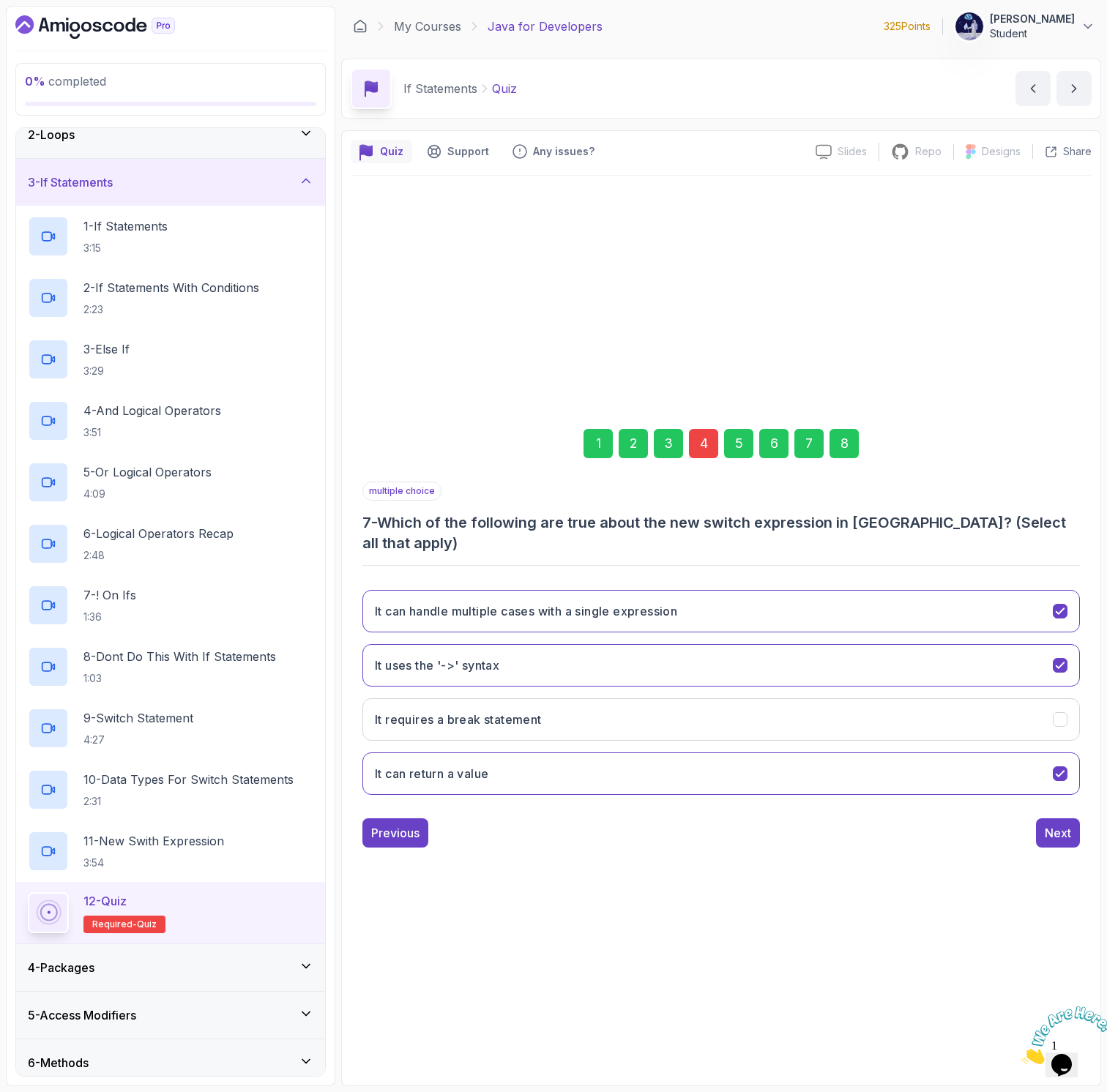
click at [702, 447] on div "4" at bounding box center [704, 443] width 29 height 29
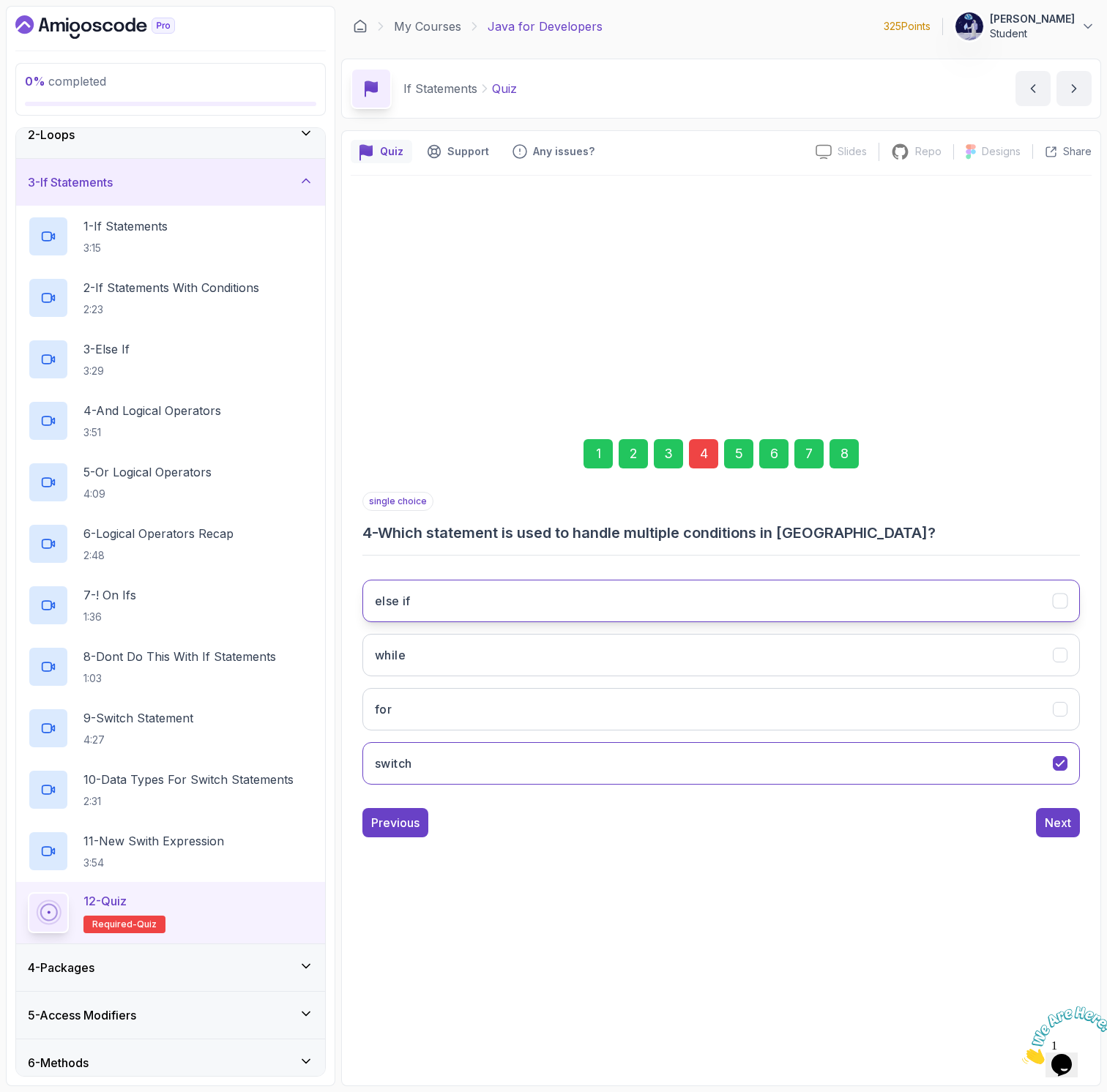
click at [590, 589] on button "else if" at bounding box center [721, 601] width 718 height 42
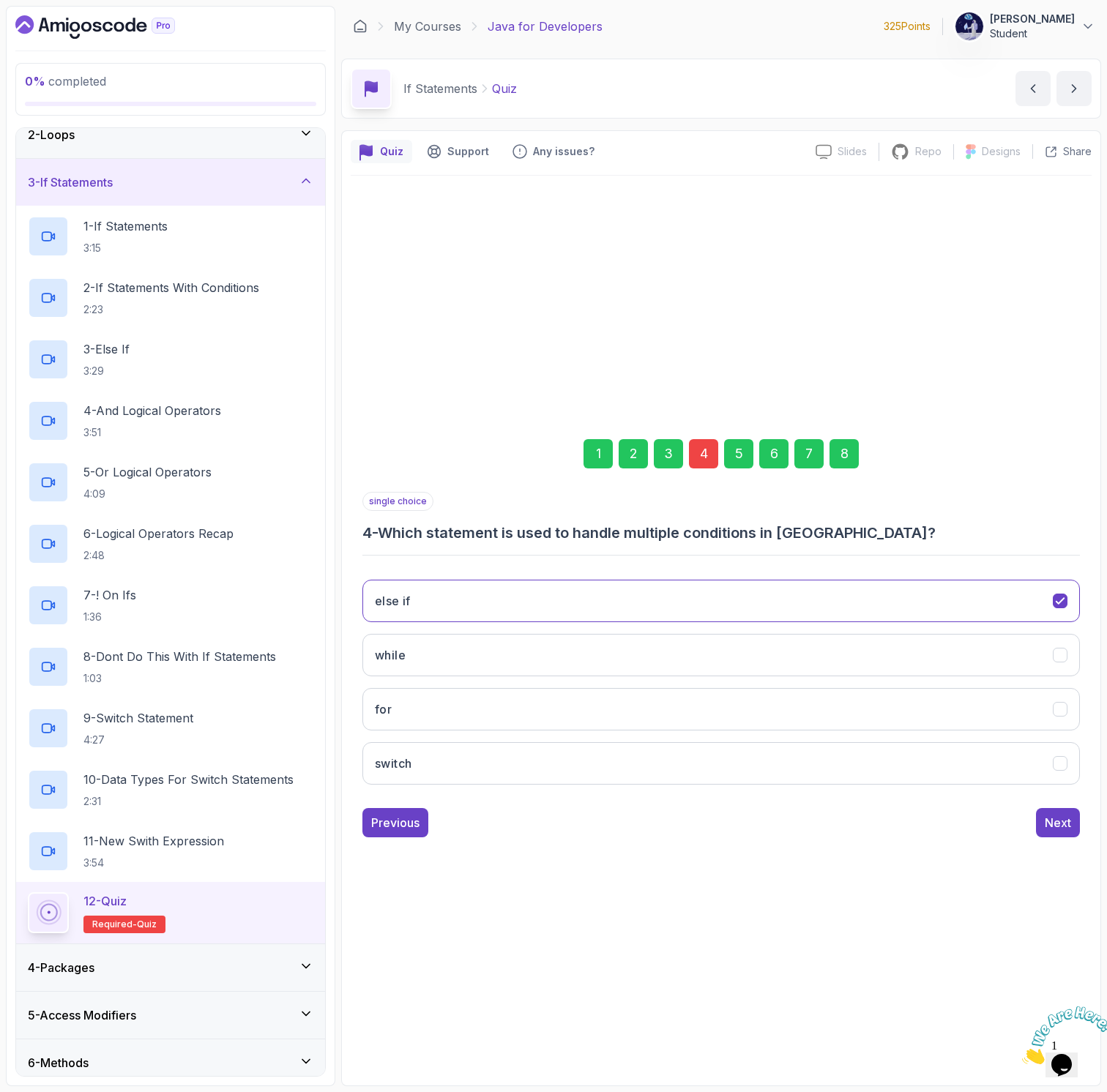
click at [841, 457] on div "8" at bounding box center [844, 454] width 29 height 29
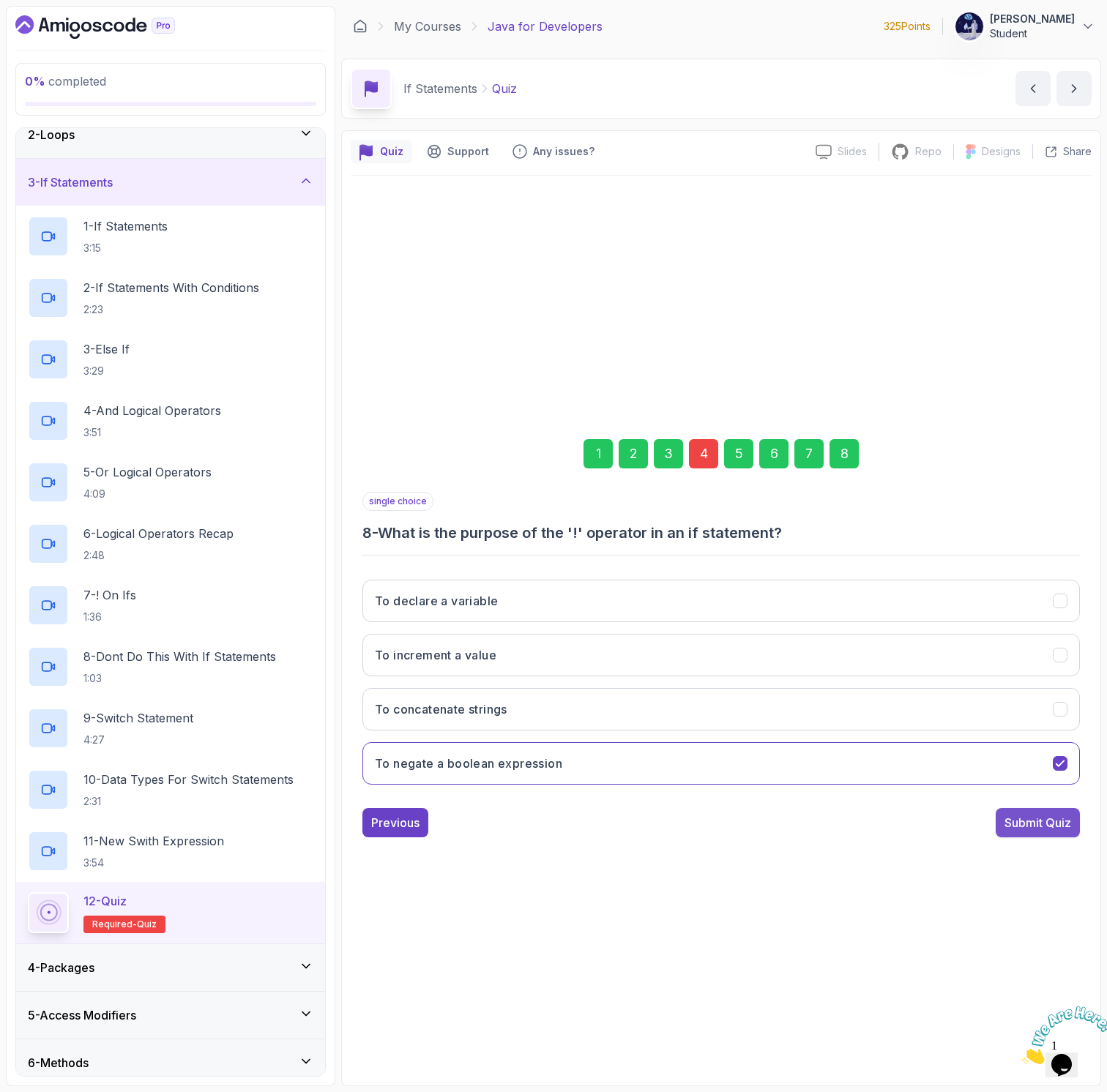
click at [1029, 817] on div "Submit Quiz" at bounding box center [1038, 822] width 67 height 17
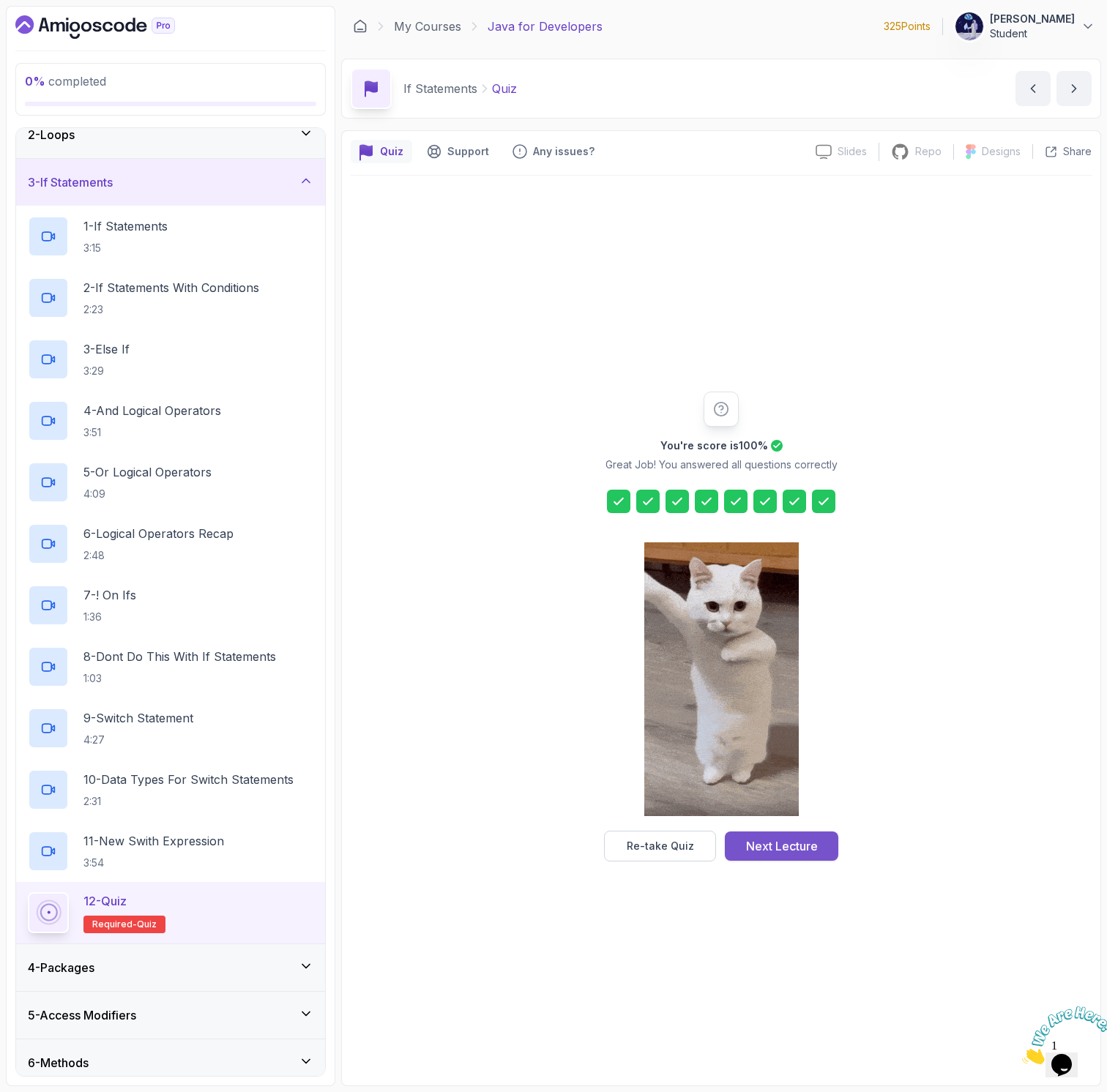
click at [781, 845] on div "Next Lecture" at bounding box center [781, 846] width 71 height 17
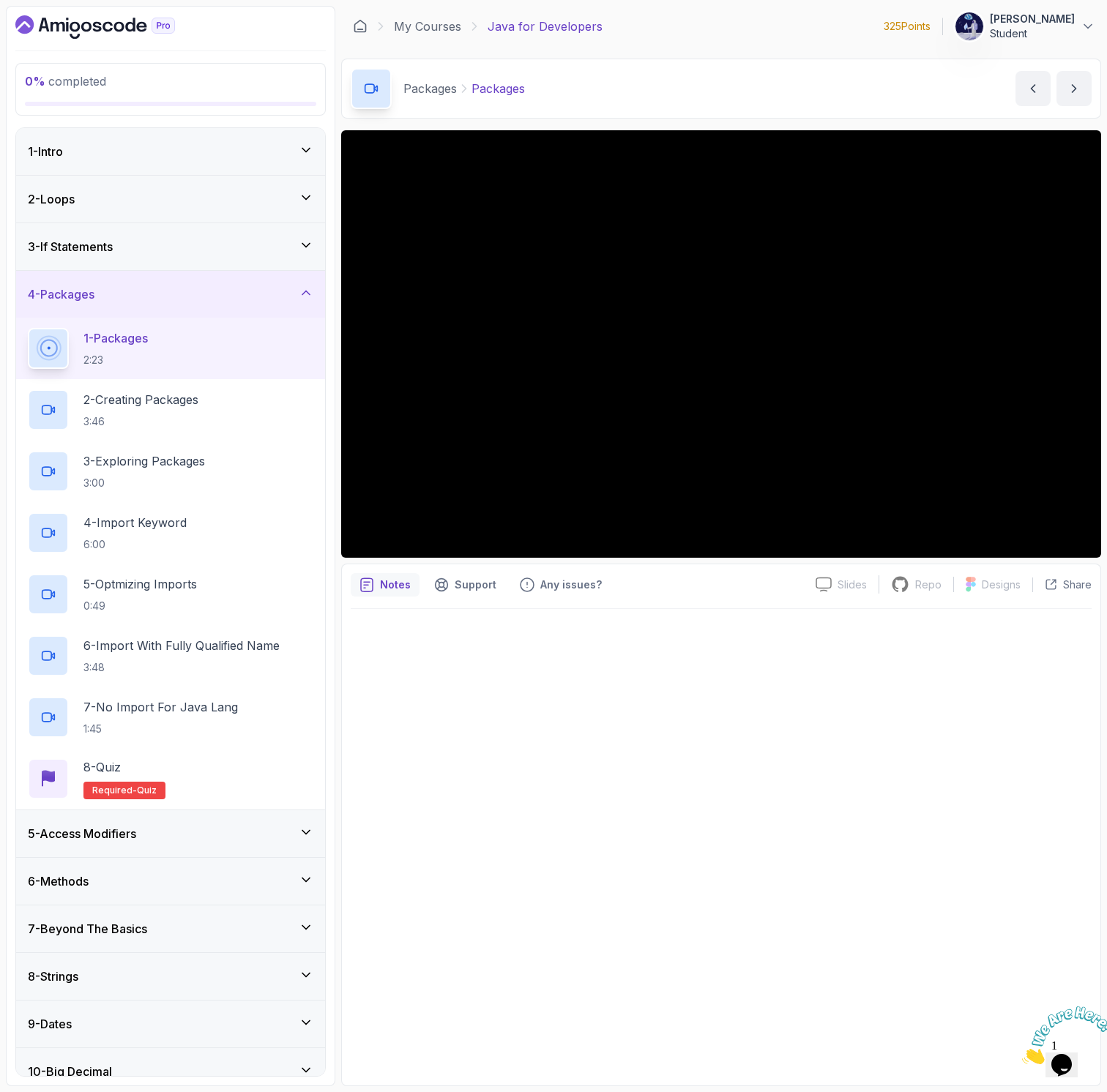
click at [502, 818] on div at bounding box center [721, 843] width 741 height 467
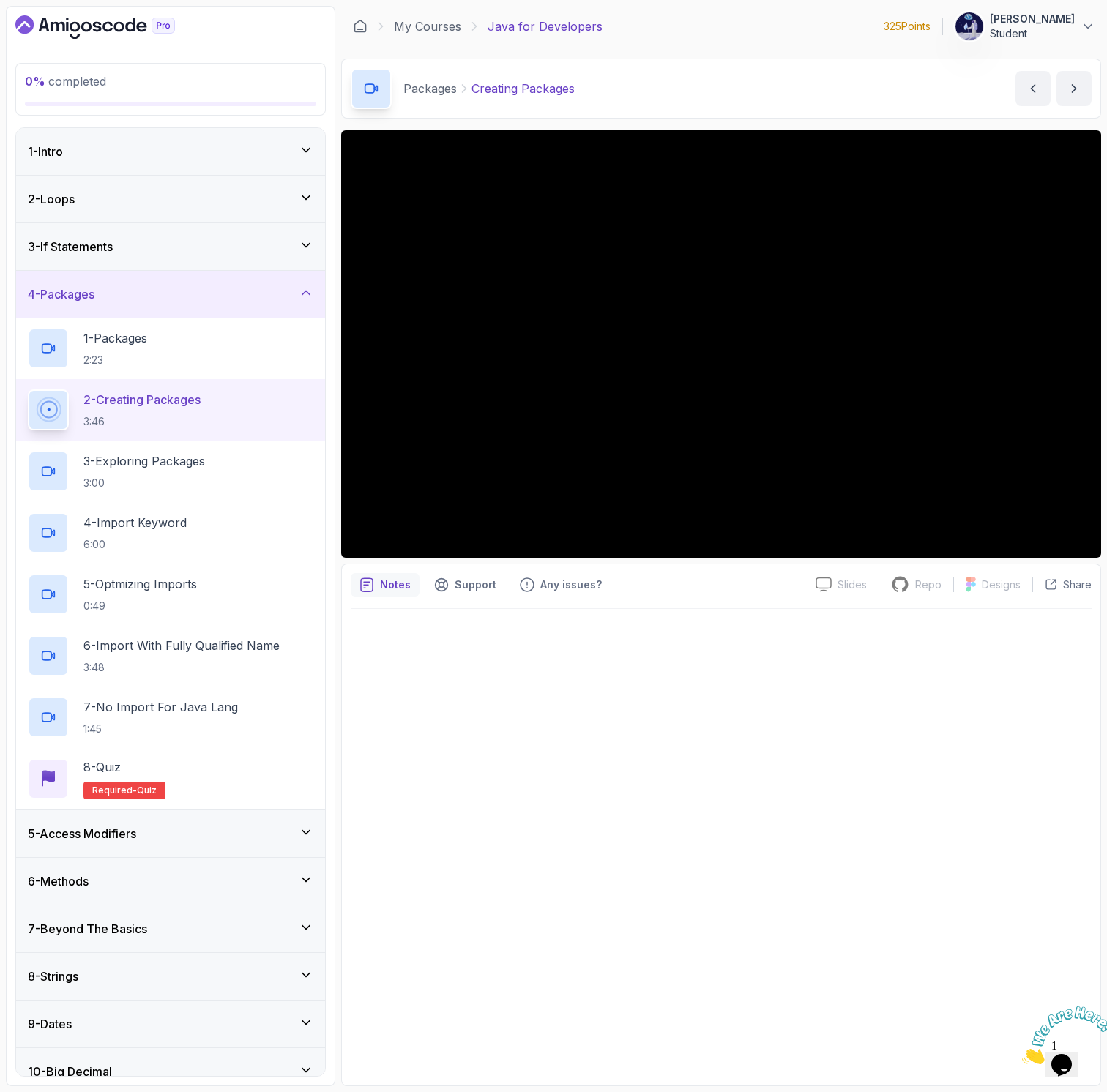
click at [188, 400] on p "2 - Creating Packages" at bounding box center [142, 400] width 117 height 17
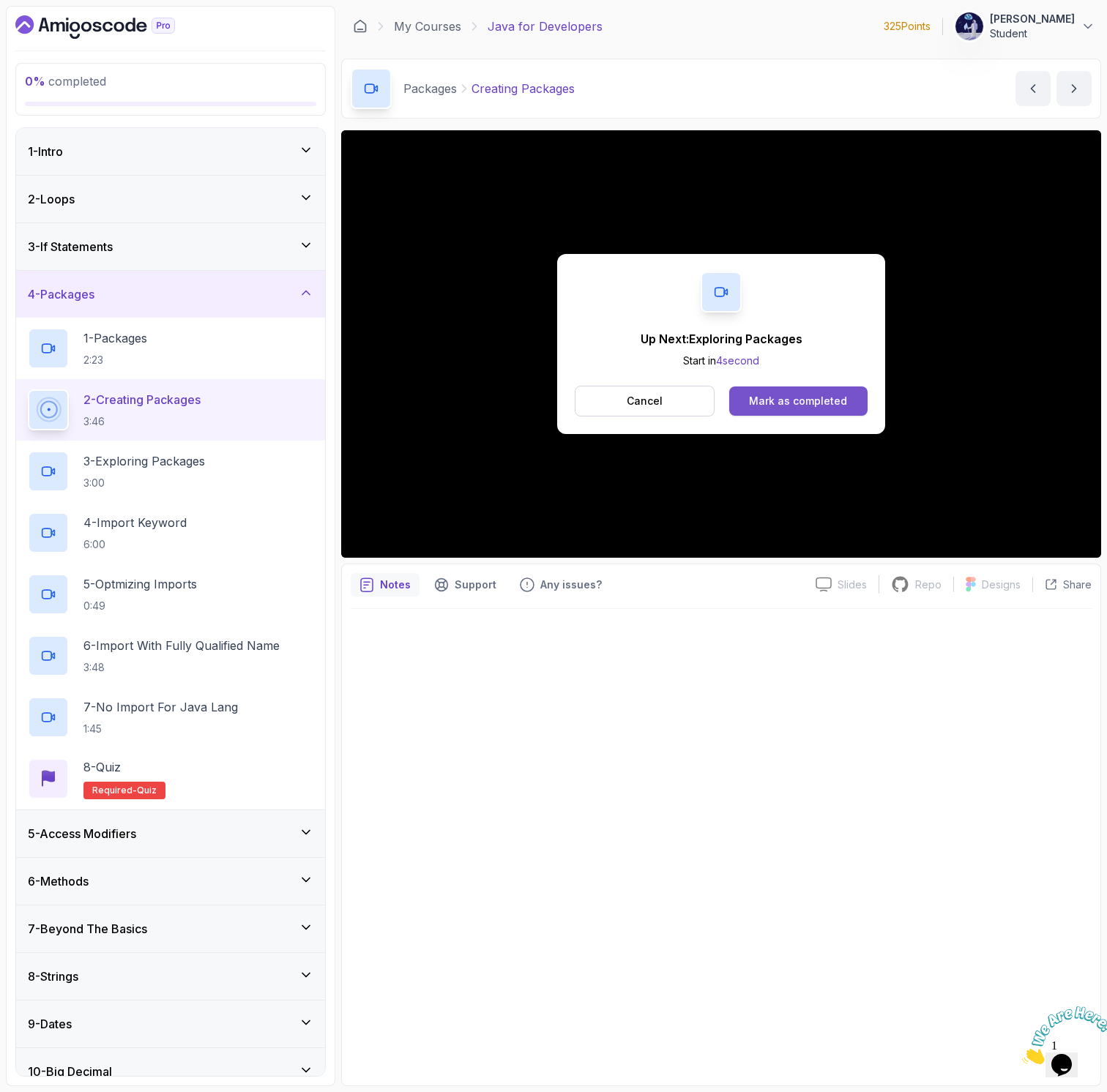
click at [776, 403] on div "Mark as completed" at bounding box center [798, 400] width 98 height 15
